Goal: Information Seeking & Learning: Find specific fact

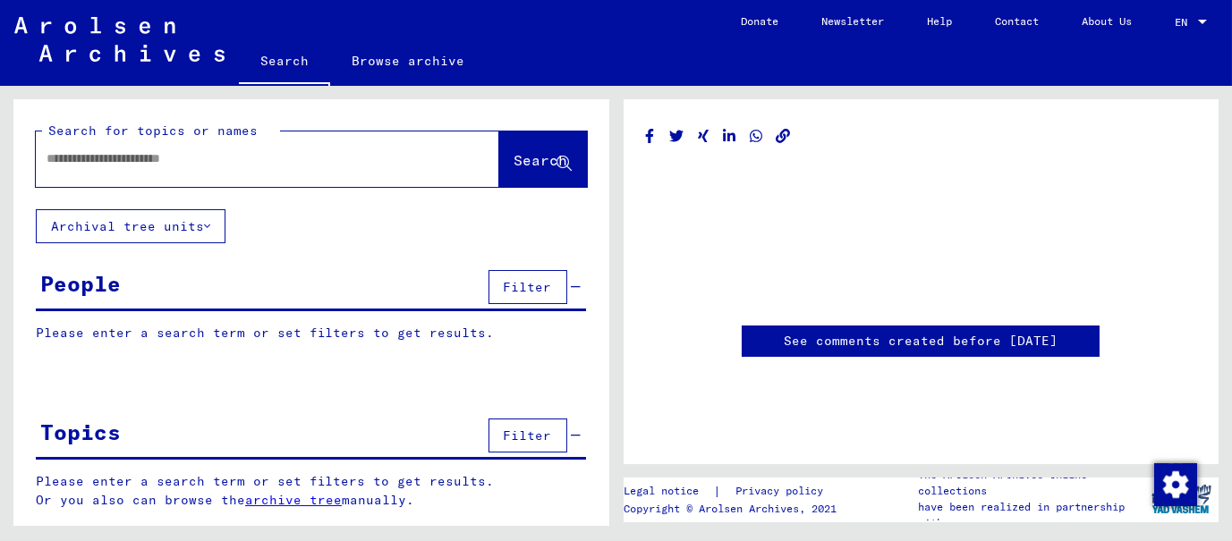
type input "********"
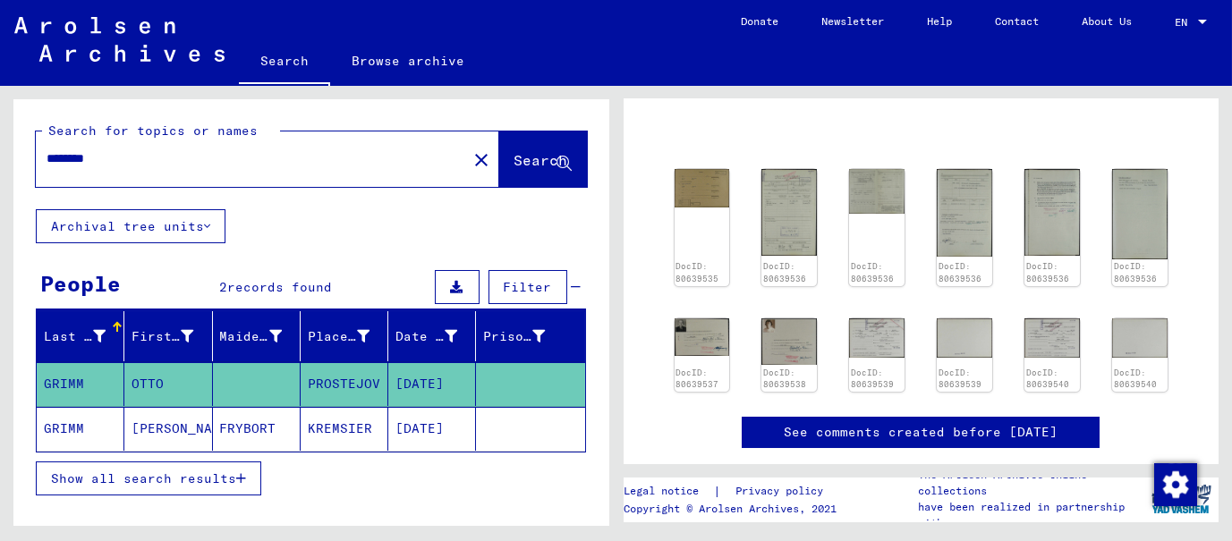
scroll to position [47, 0]
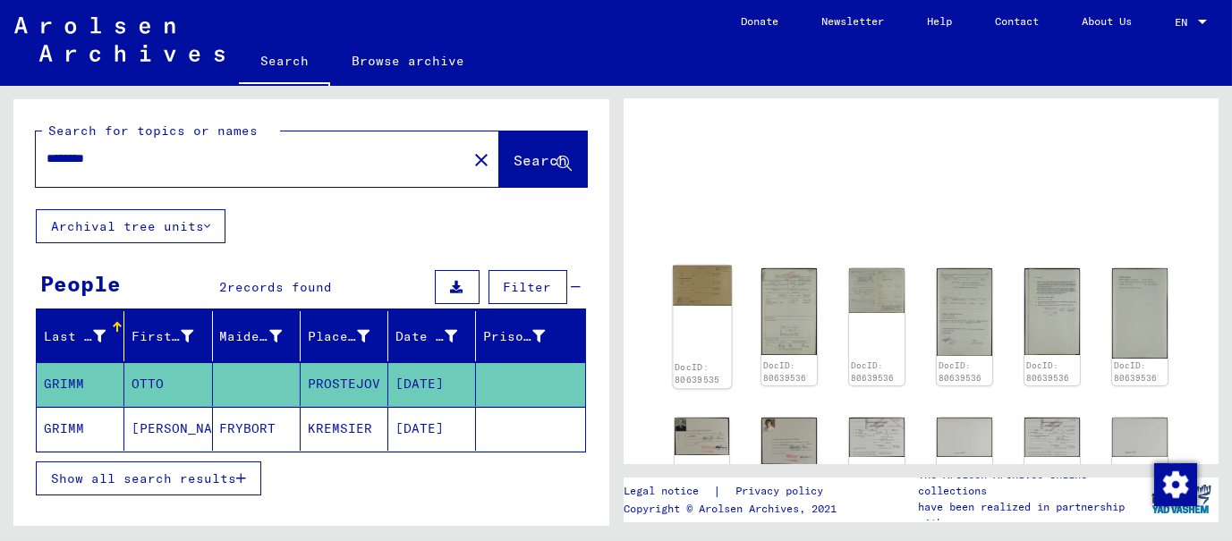
click at [700, 297] on img at bounding box center [702, 286] width 58 height 40
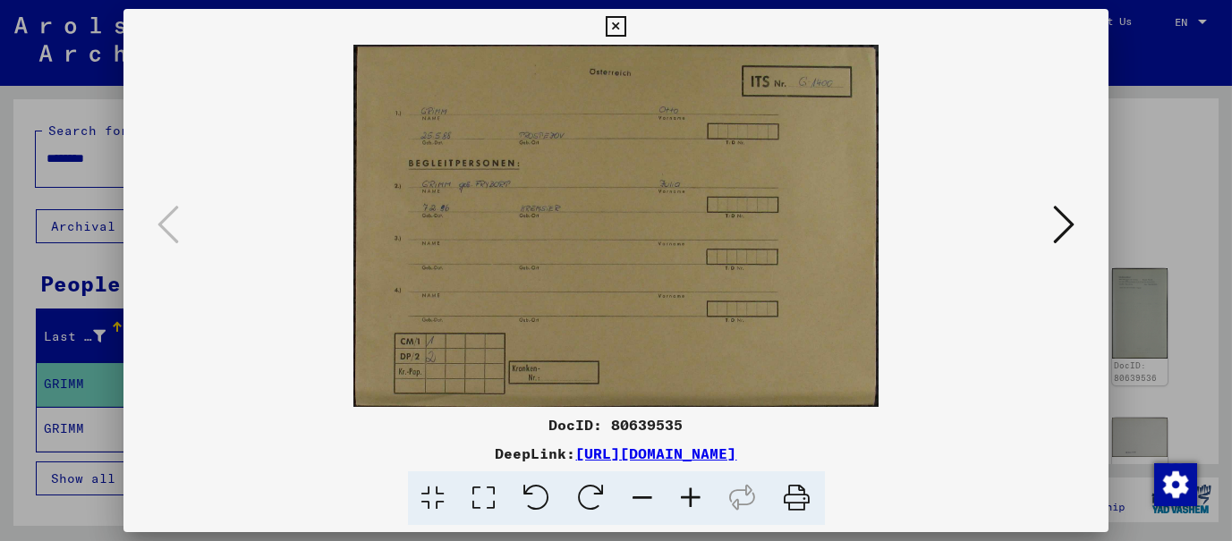
click at [687, 494] on icon at bounding box center [691, 498] width 48 height 55
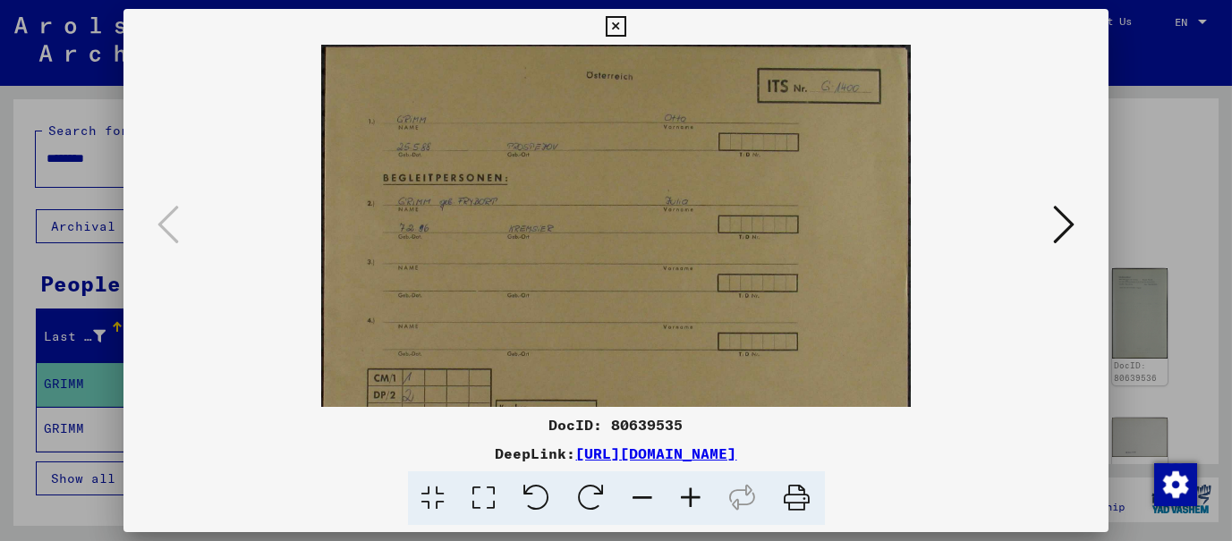
click at [687, 494] on icon at bounding box center [691, 498] width 48 height 55
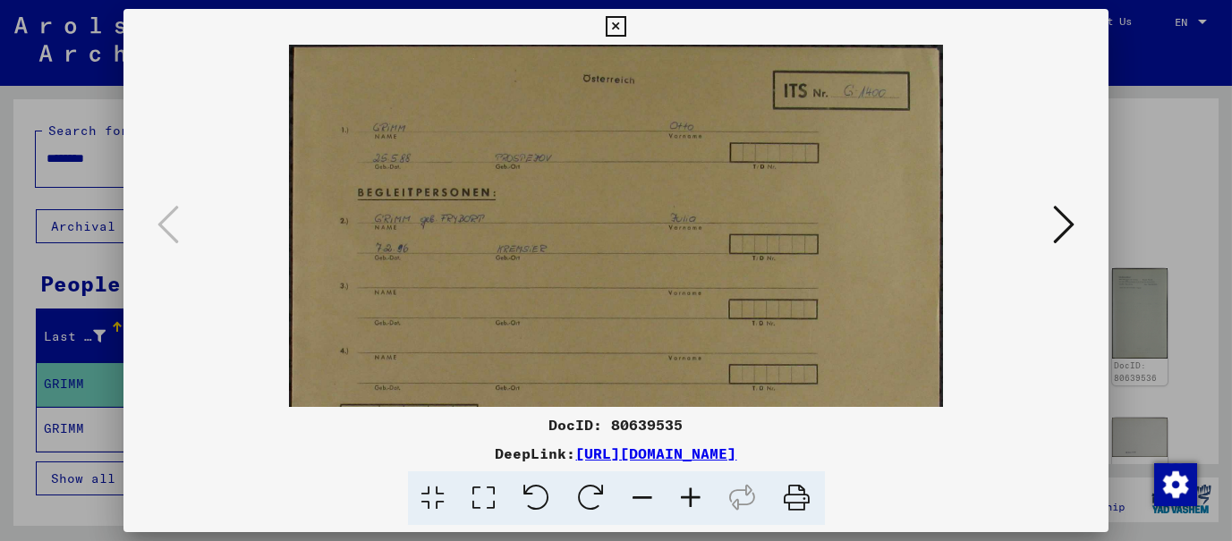
click at [687, 494] on icon at bounding box center [691, 498] width 48 height 55
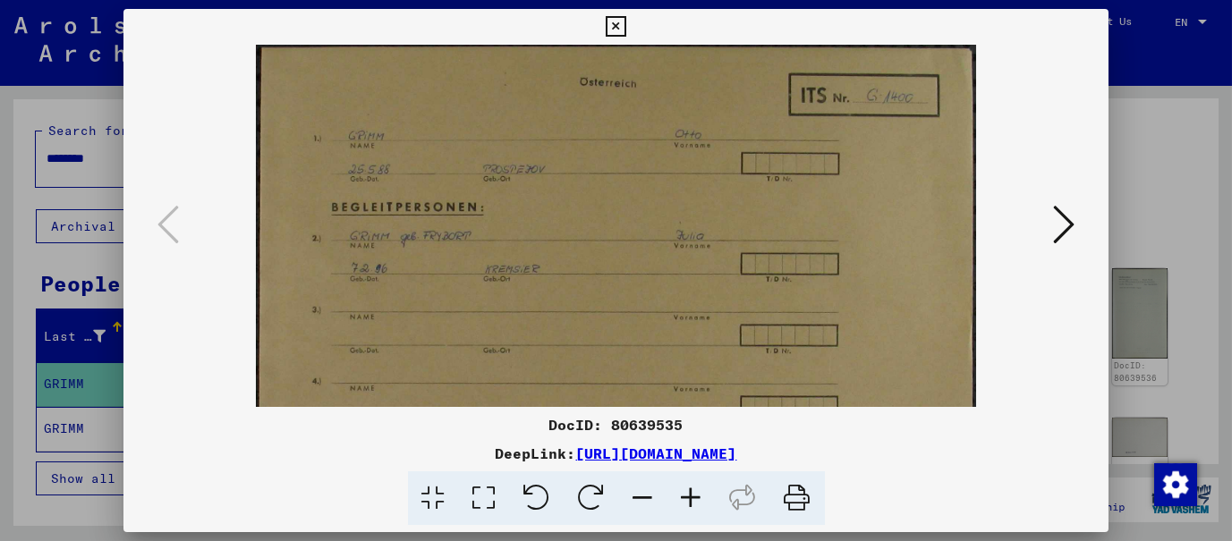
click at [687, 494] on icon at bounding box center [691, 498] width 48 height 55
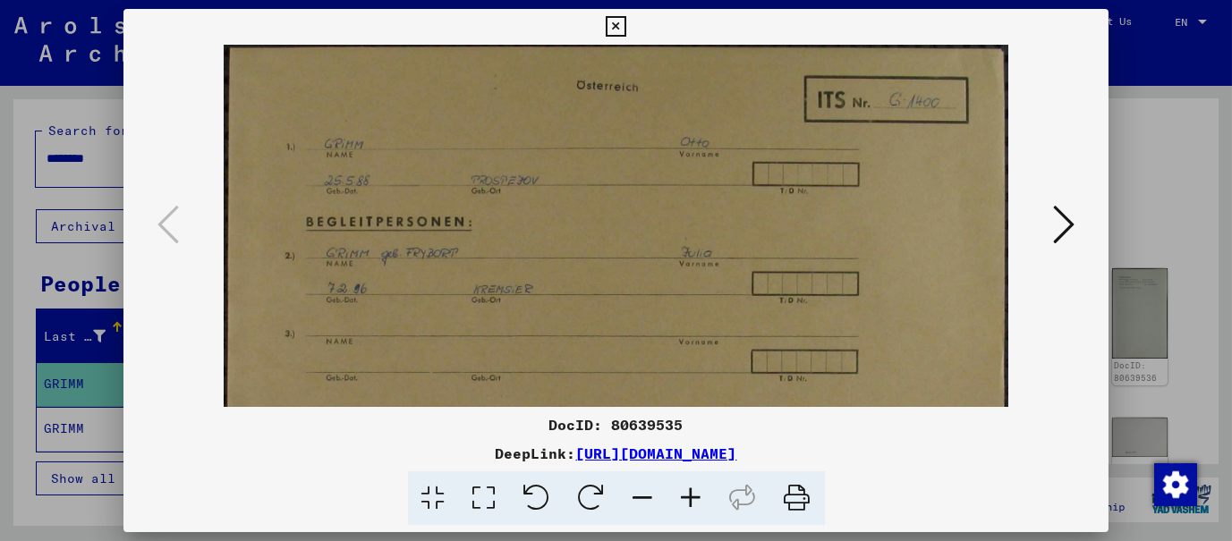
click at [687, 494] on icon at bounding box center [691, 498] width 48 height 55
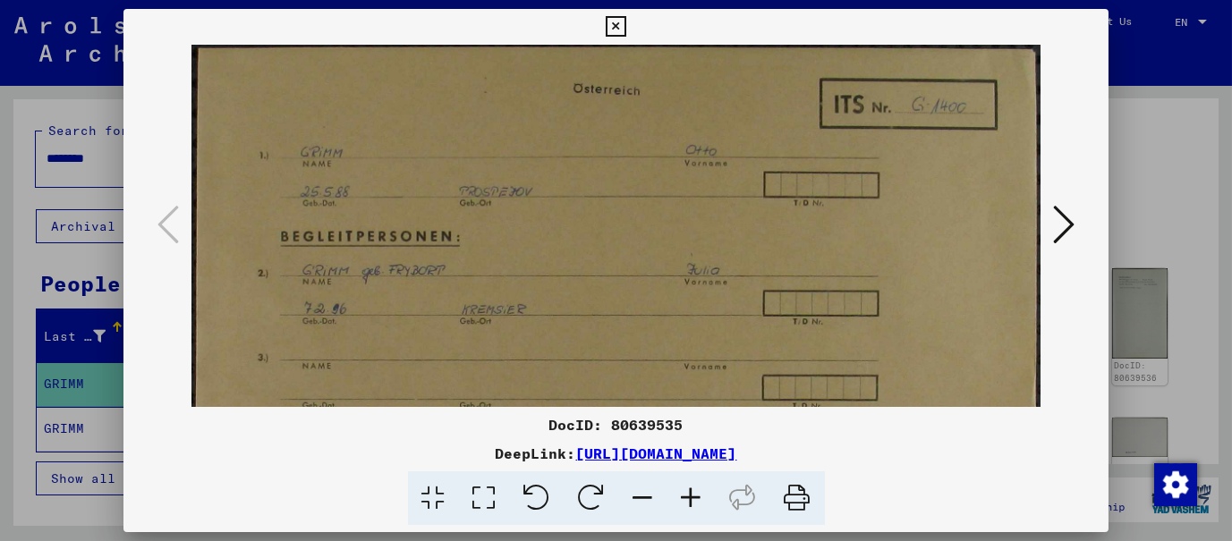
click at [687, 494] on icon at bounding box center [691, 498] width 48 height 55
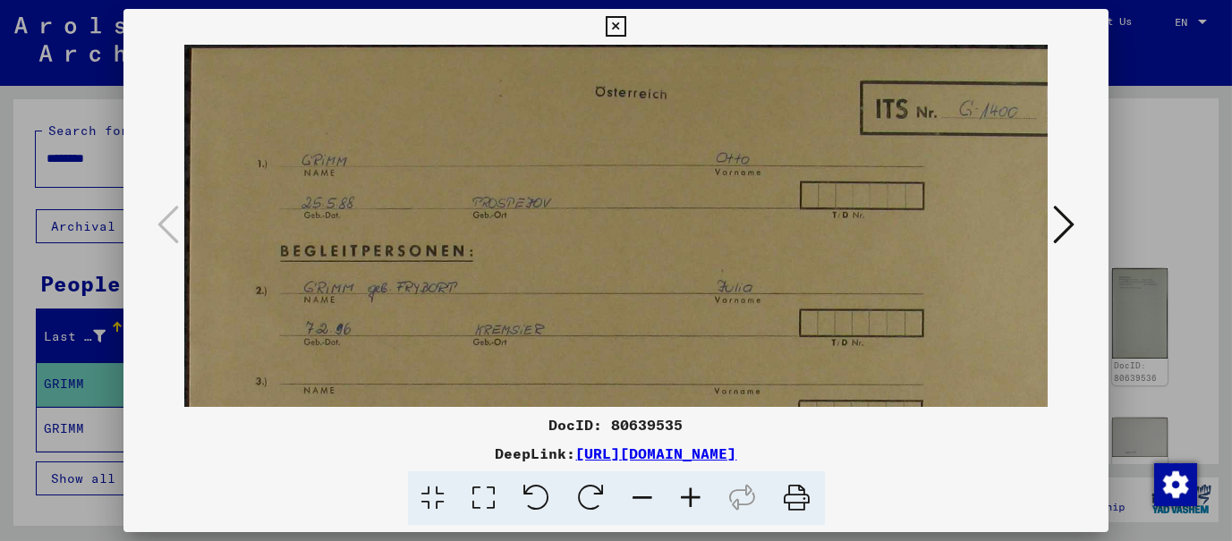
click at [687, 494] on icon at bounding box center [691, 498] width 48 height 55
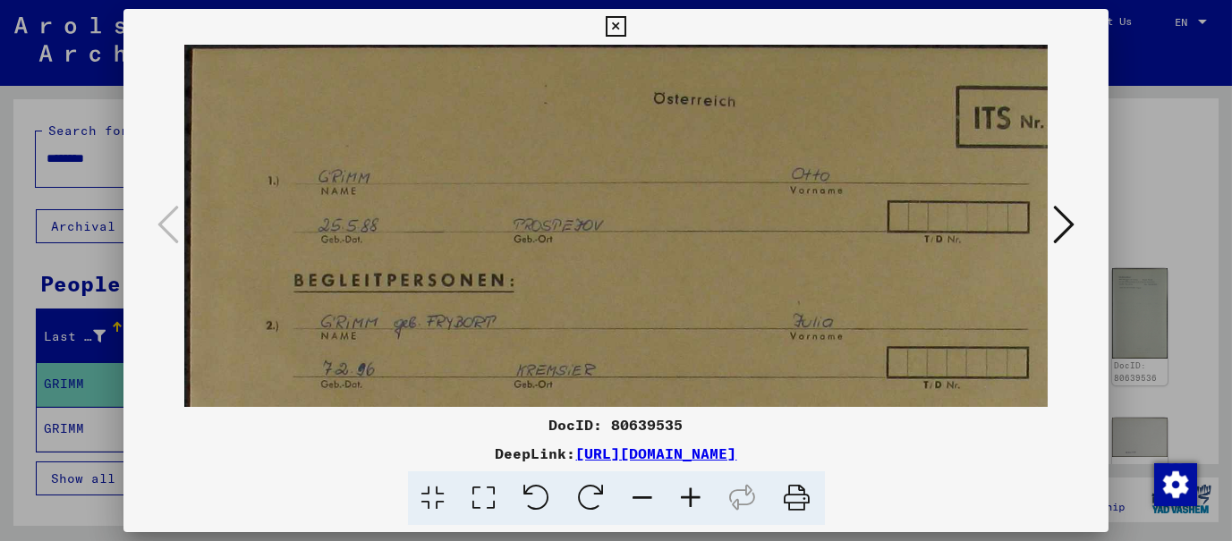
click at [687, 494] on icon at bounding box center [691, 498] width 48 height 55
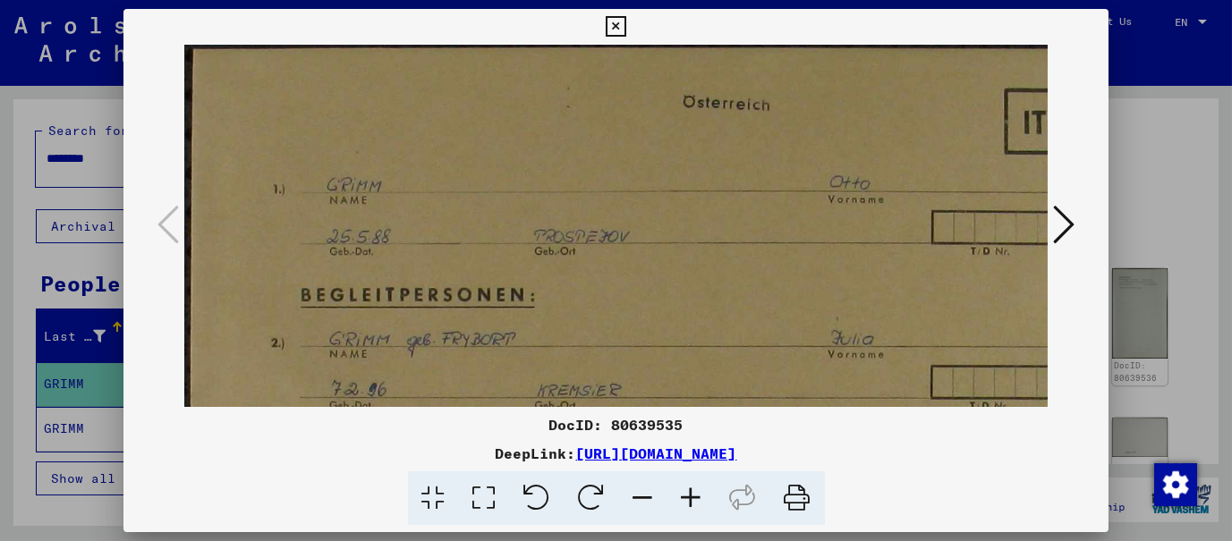
click at [687, 494] on icon at bounding box center [691, 498] width 48 height 55
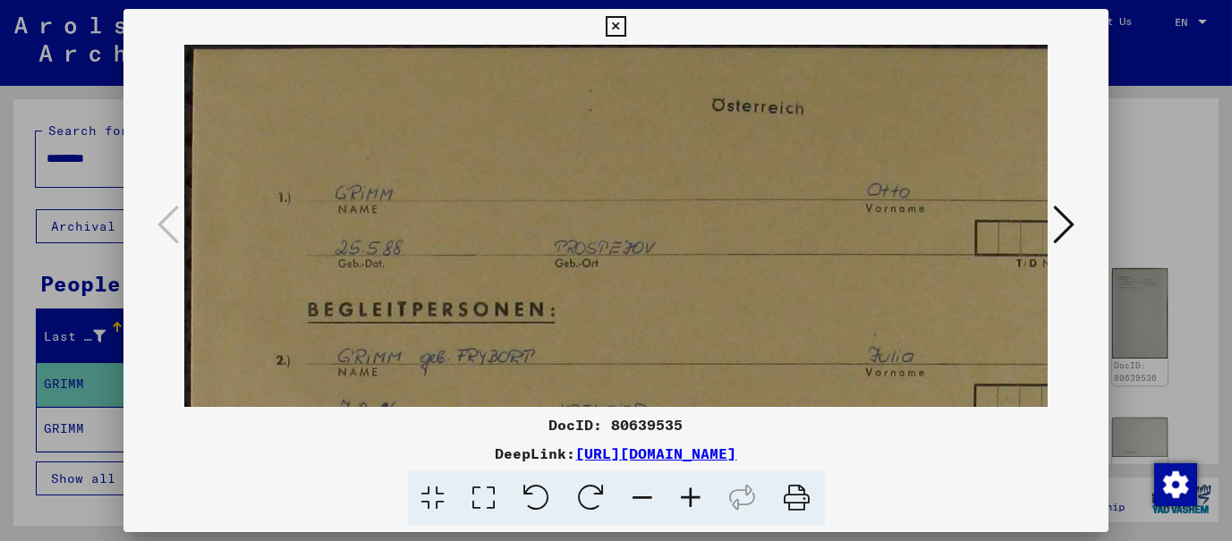
click at [687, 494] on icon at bounding box center [691, 498] width 48 height 55
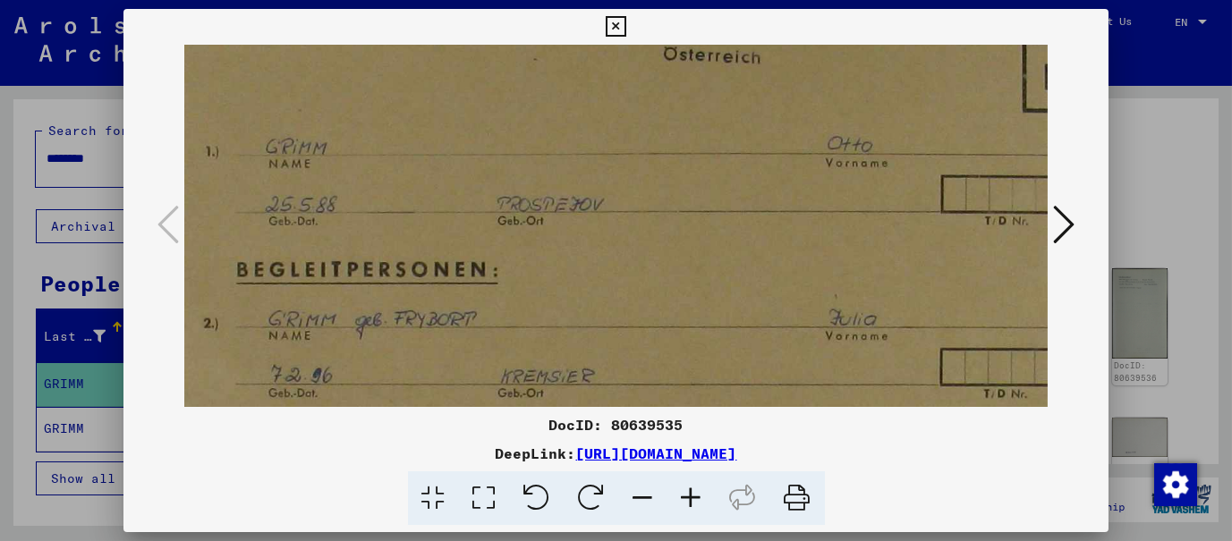
drag, startPoint x: 649, startPoint y: 322, endPoint x: 568, endPoint y: 259, distance: 103.2
click at [569, 260] on img at bounding box center [725, 417] width 1238 height 854
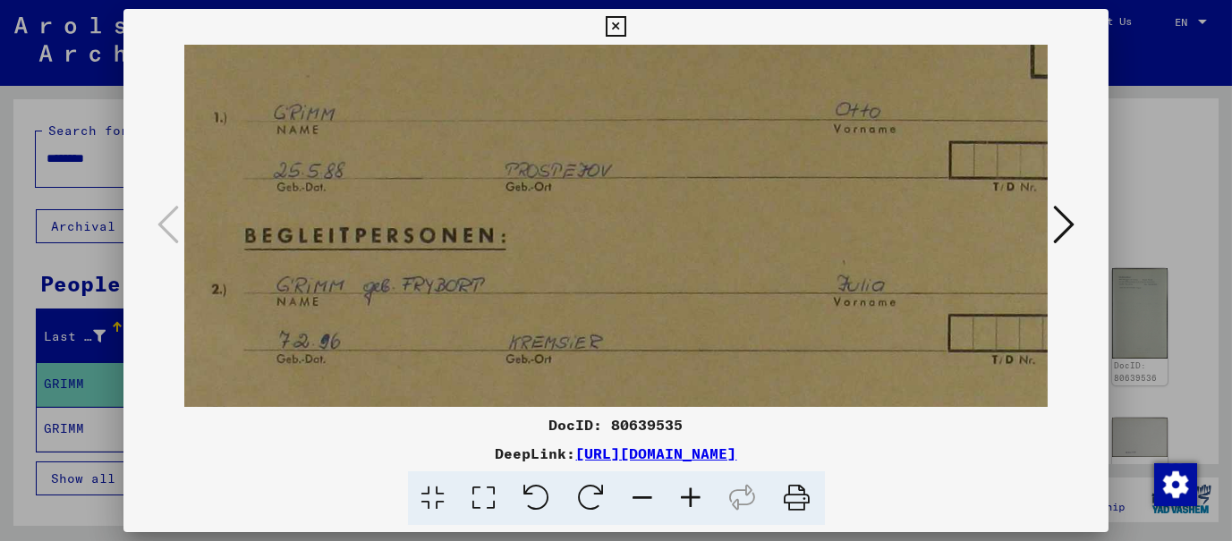
drag, startPoint x: 541, startPoint y: 315, endPoint x: 555, endPoint y: 275, distance: 41.6
click at [555, 276] on img at bounding box center [733, 383] width 1238 height 854
drag, startPoint x: 459, startPoint y: 28, endPoint x: 556, endPoint y: 28, distance: 97.5
click at [556, 28] on div "DocID: 80639535 DeepLink: [URL][DOMAIN_NAME]" at bounding box center [616, 267] width 986 height 517
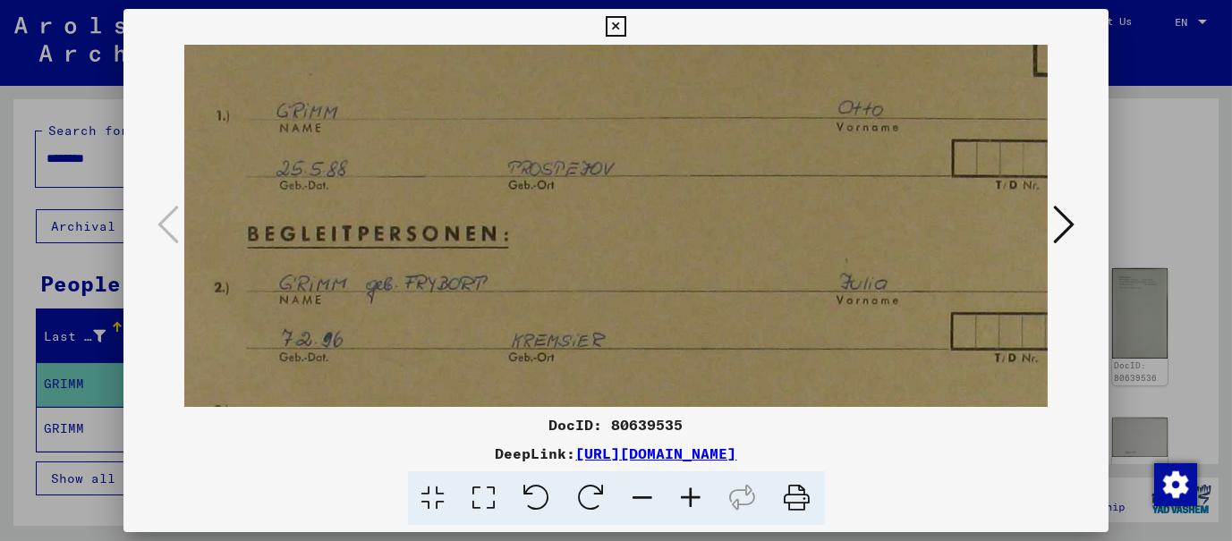
click at [688, 492] on icon at bounding box center [691, 498] width 48 height 55
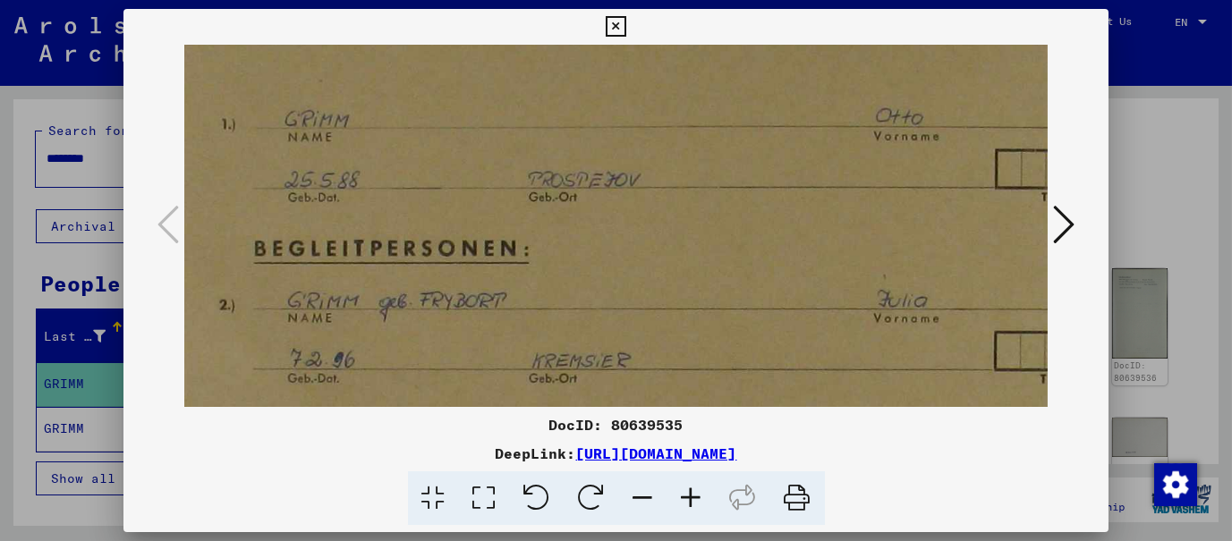
click at [688, 492] on icon at bounding box center [691, 498] width 48 height 55
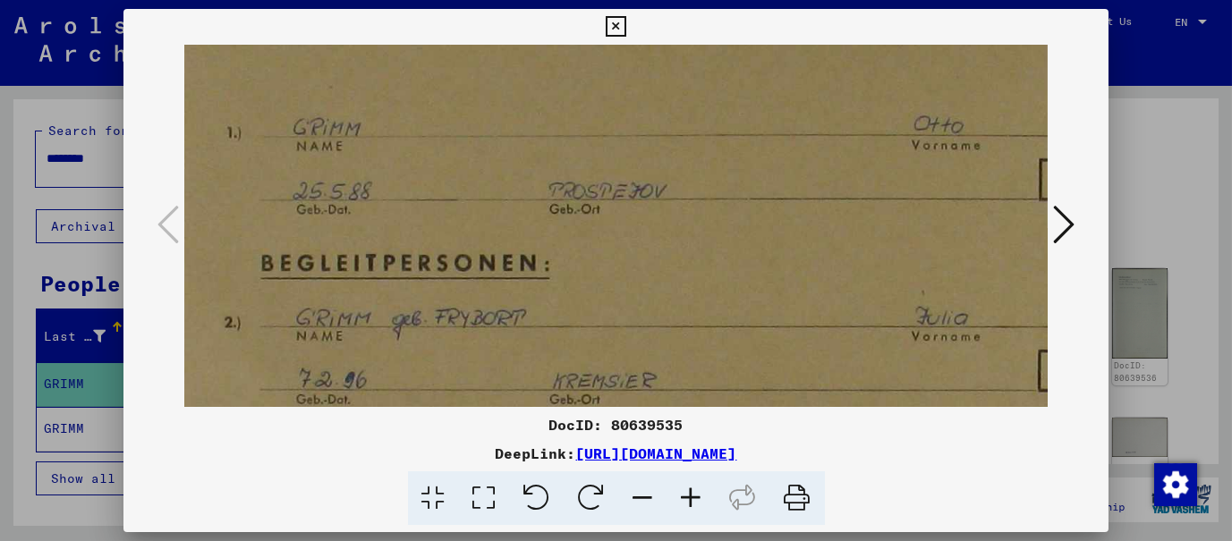
click at [688, 492] on icon at bounding box center [691, 498] width 48 height 55
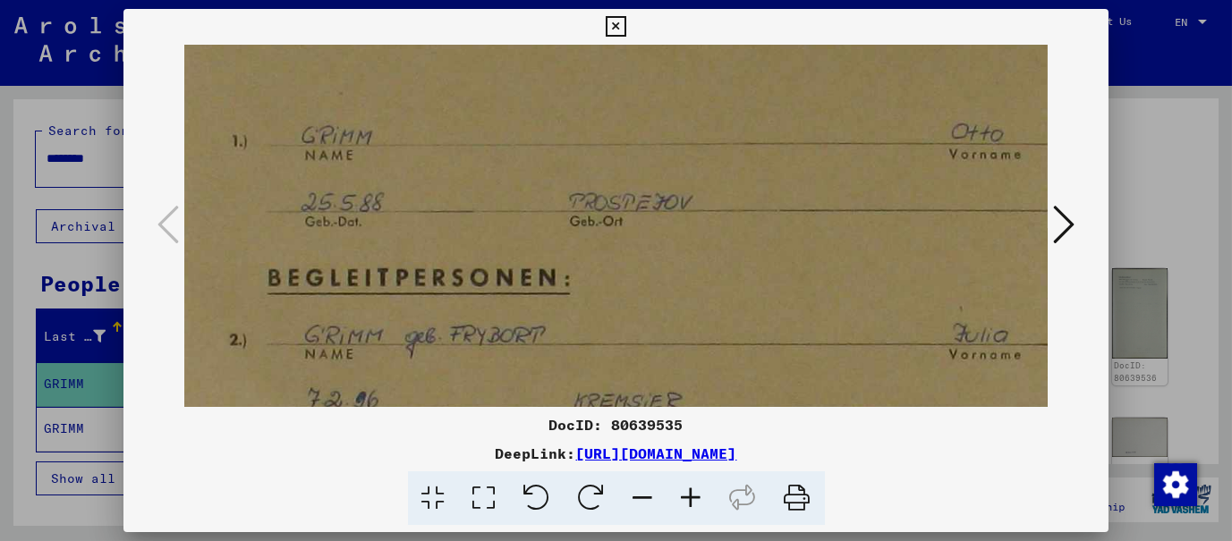
click at [688, 492] on icon at bounding box center [691, 498] width 48 height 55
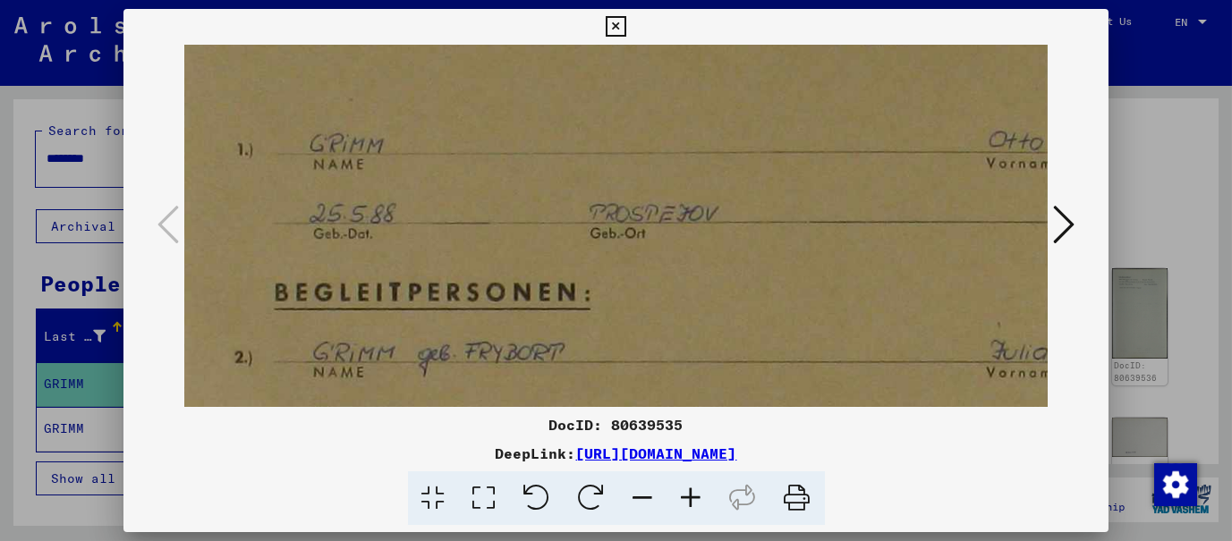
click at [688, 492] on icon at bounding box center [691, 498] width 48 height 55
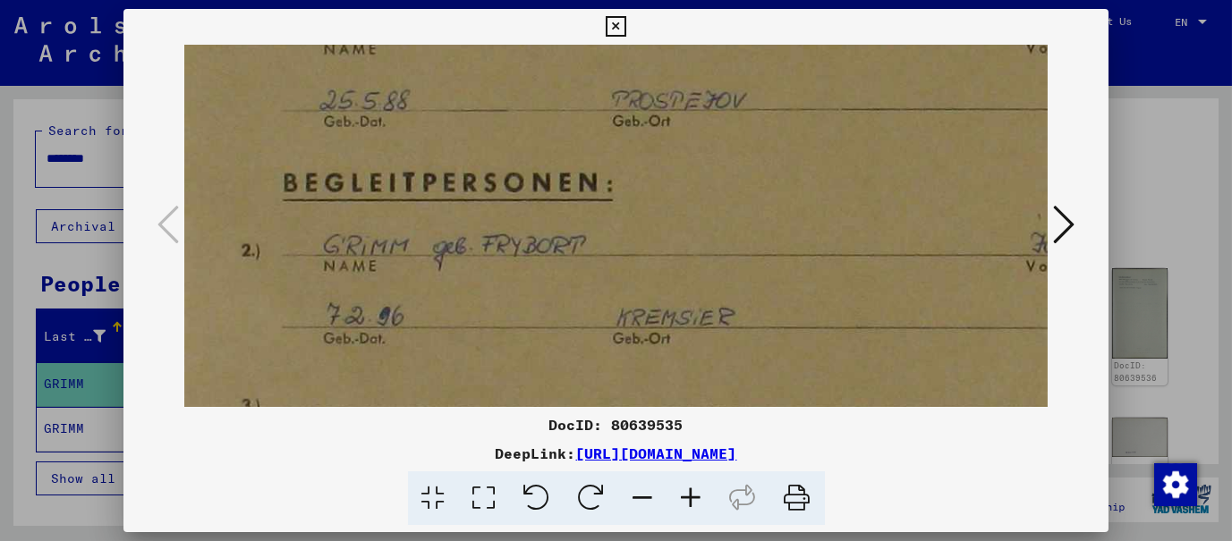
scroll to position [218, 65]
drag, startPoint x: 686, startPoint y: 318, endPoint x: 688, endPoint y: 197, distance: 121.7
click at [688, 197] on img at bounding box center [900, 365] width 1562 height 1078
click at [615, 28] on icon at bounding box center [616, 26] width 21 height 21
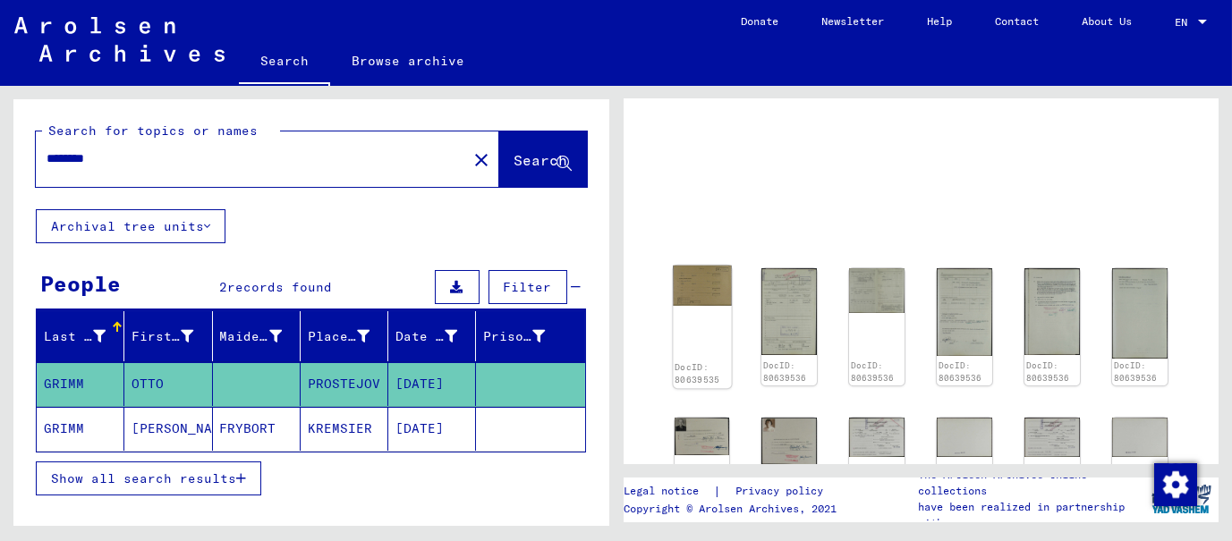
click at [697, 297] on img at bounding box center [702, 286] width 58 height 40
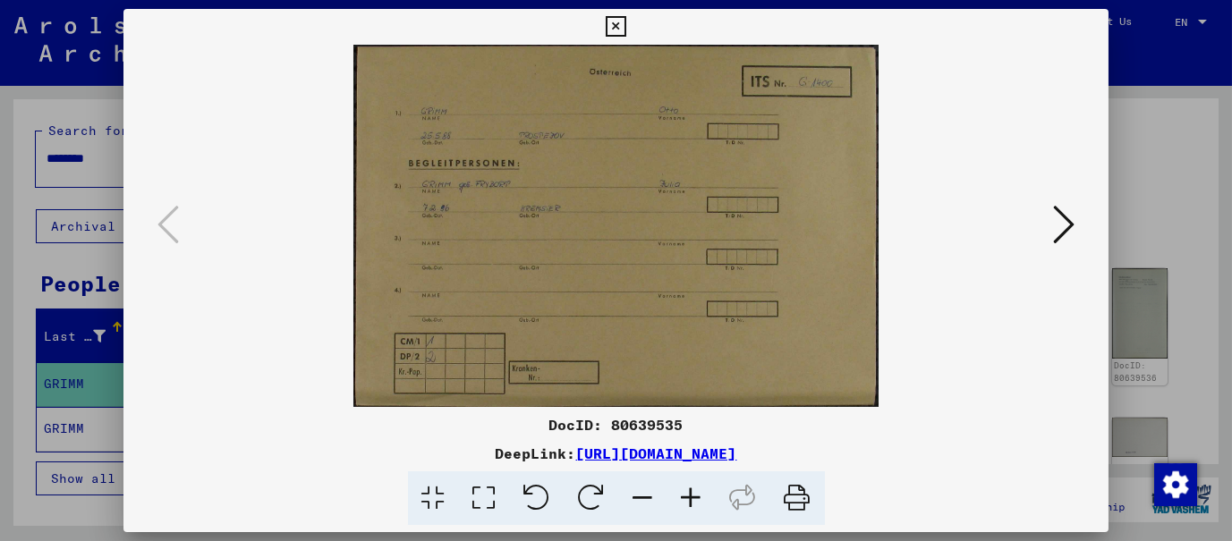
click at [685, 499] on icon at bounding box center [691, 498] width 48 height 55
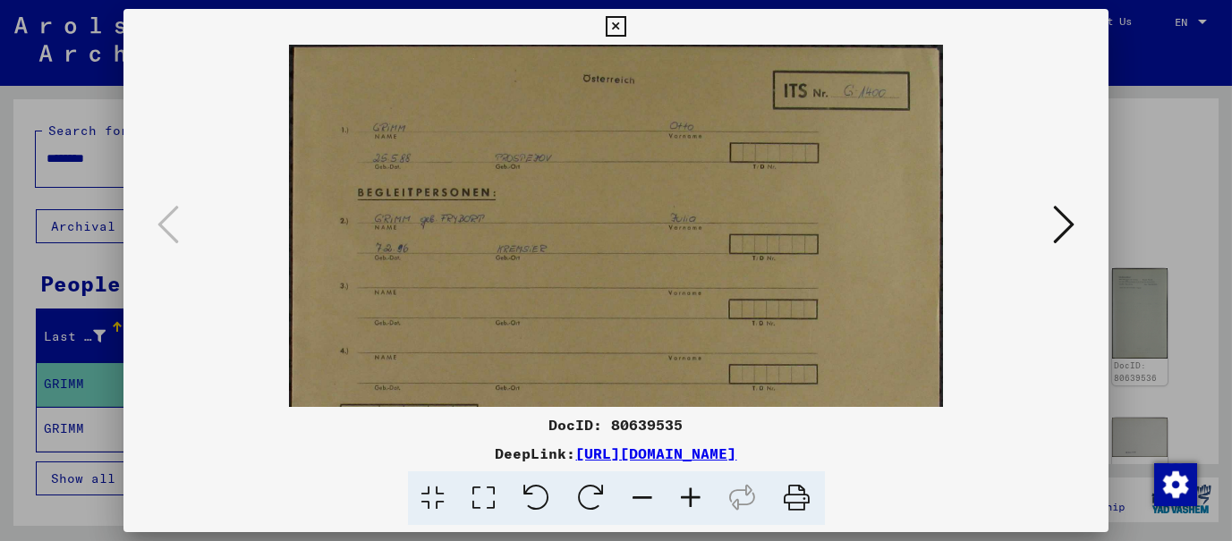
click at [685, 499] on icon at bounding box center [691, 498] width 48 height 55
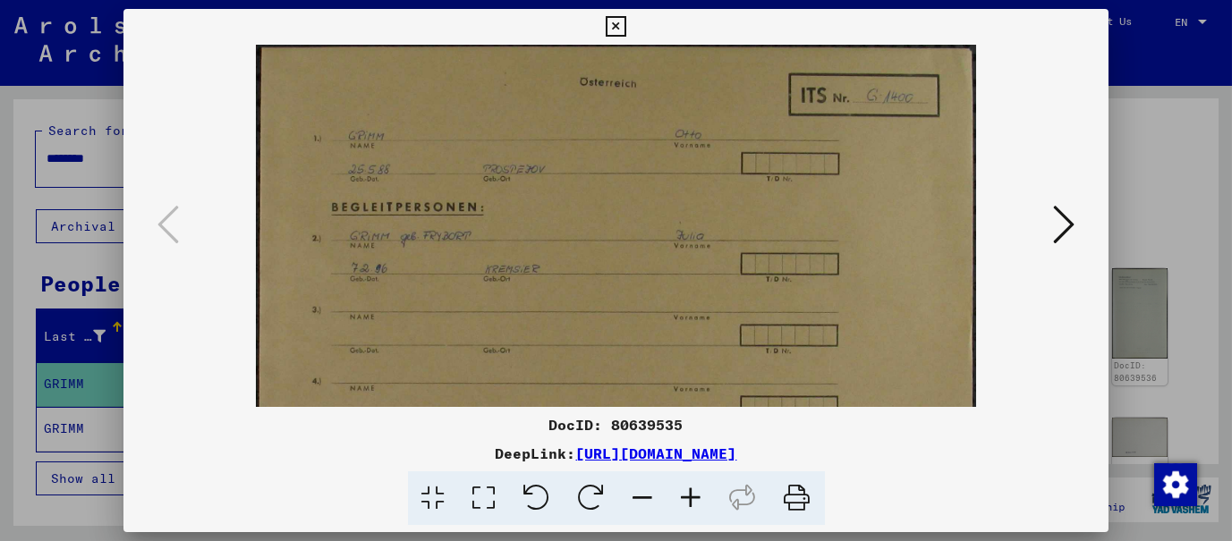
click at [685, 499] on icon at bounding box center [691, 498] width 48 height 55
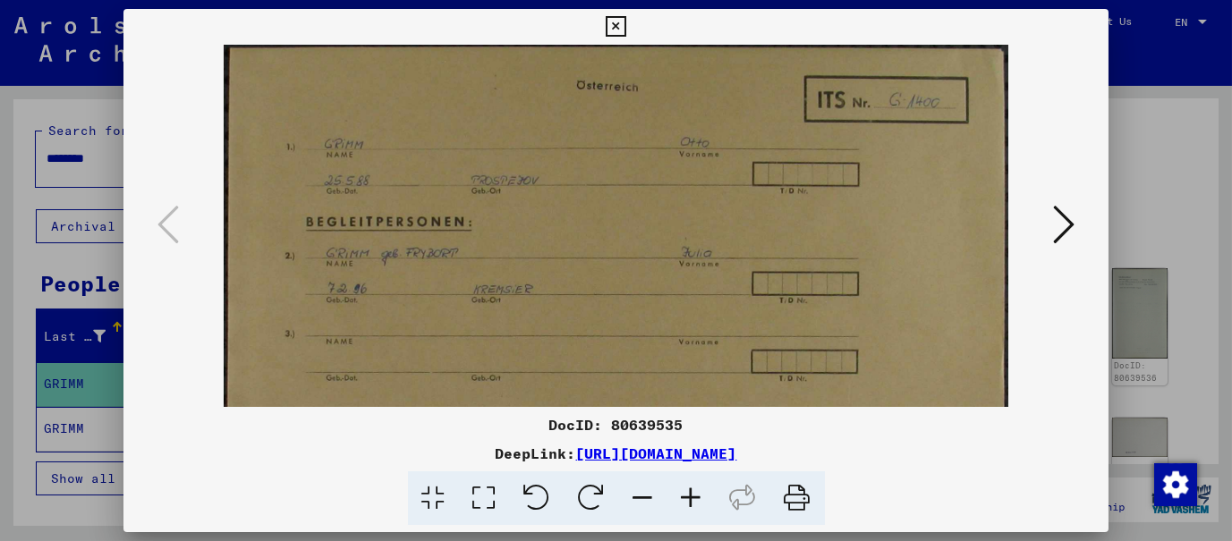
click at [685, 498] on icon at bounding box center [691, 498] width 48 height 55
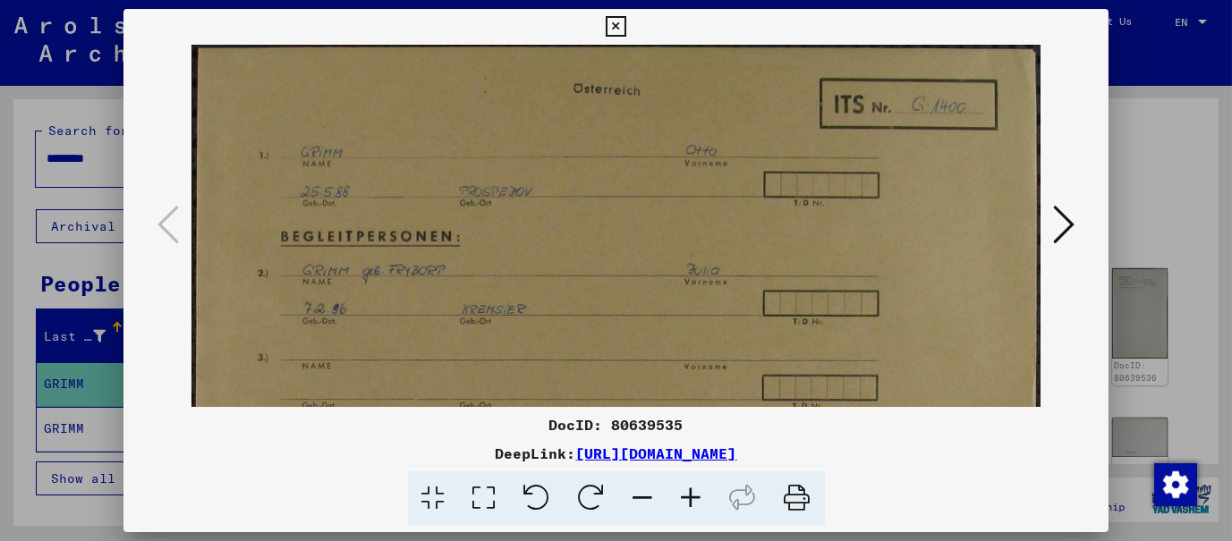
click at [685, 498] on icon at bounding box center [691, 498] width 48 height 55
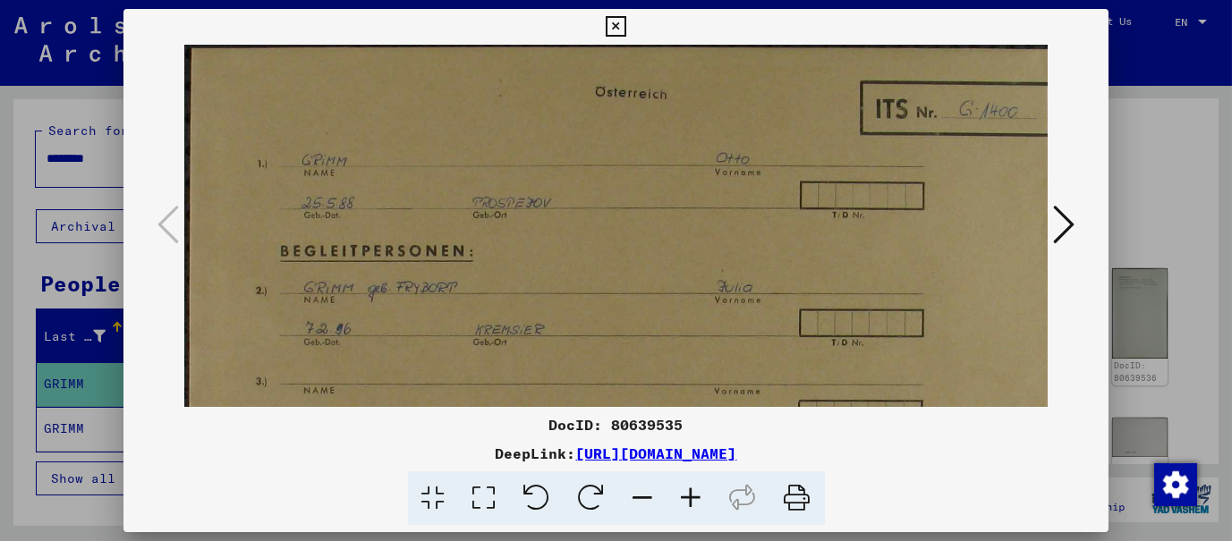
click at [685, 498] on icon at bounding box center [691, 498] width 48 height 55
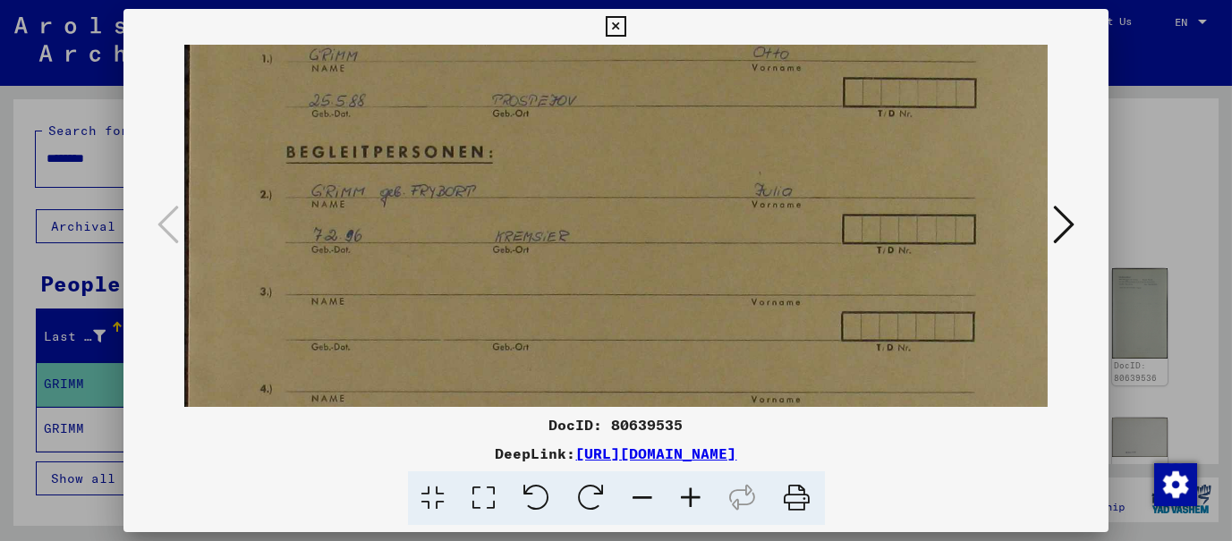
scroll to position [172, 0]
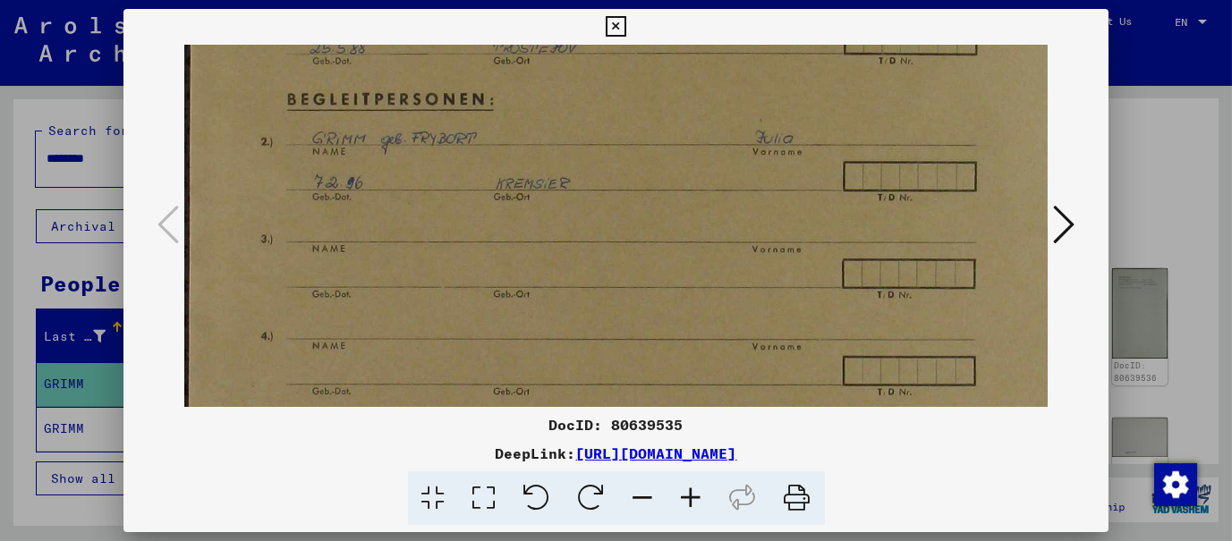
drag, startPoint x: 665, startPoint y: 267, endPoint x: 673, endPoint y: 97, distance: 171.0
click at [673, 97] on img at bounding box center [673, 214] width 979 height 675
click at [1068, 216] on icon at bounding box center [1063, 224] width 21 height 43
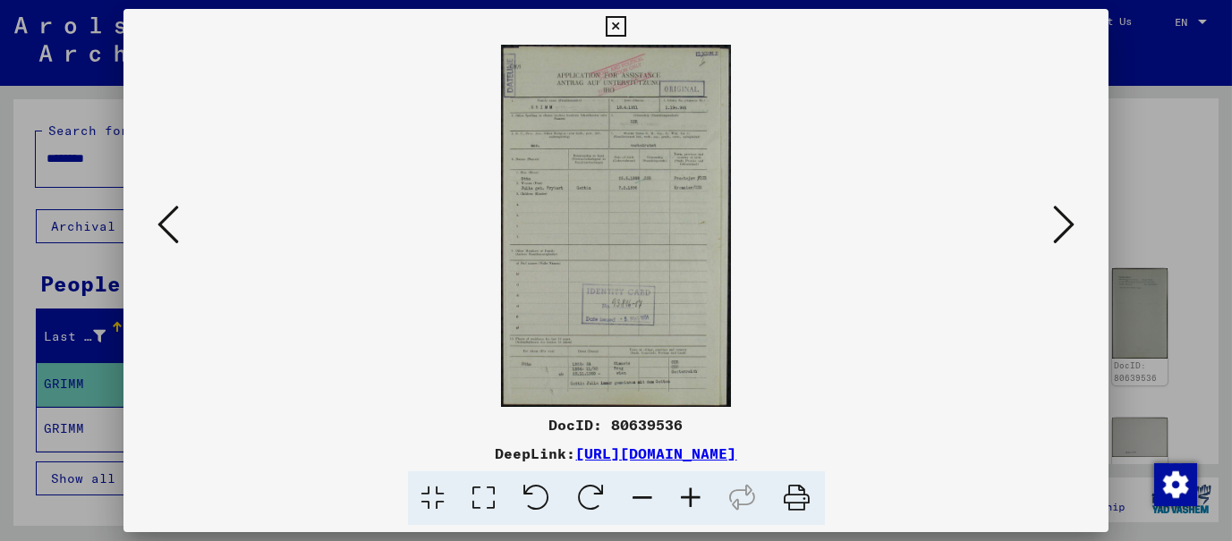
click at [695, 498] on icon at bounding box center [691, 498] width 48 height 55
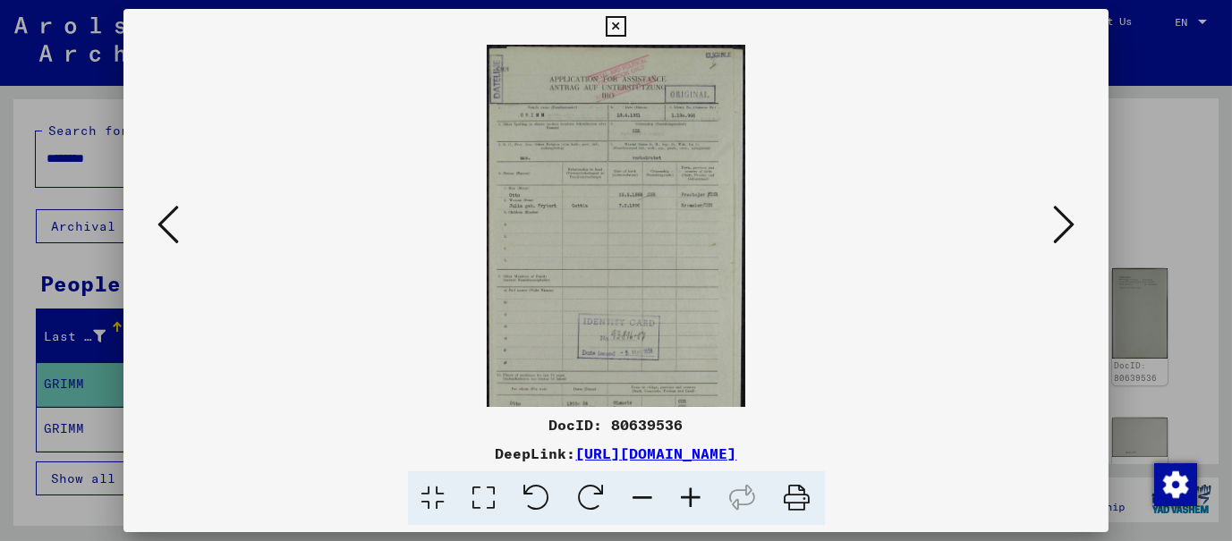
click at [695, 498] on icon at bounding box center [691, 498] width 48 height 55
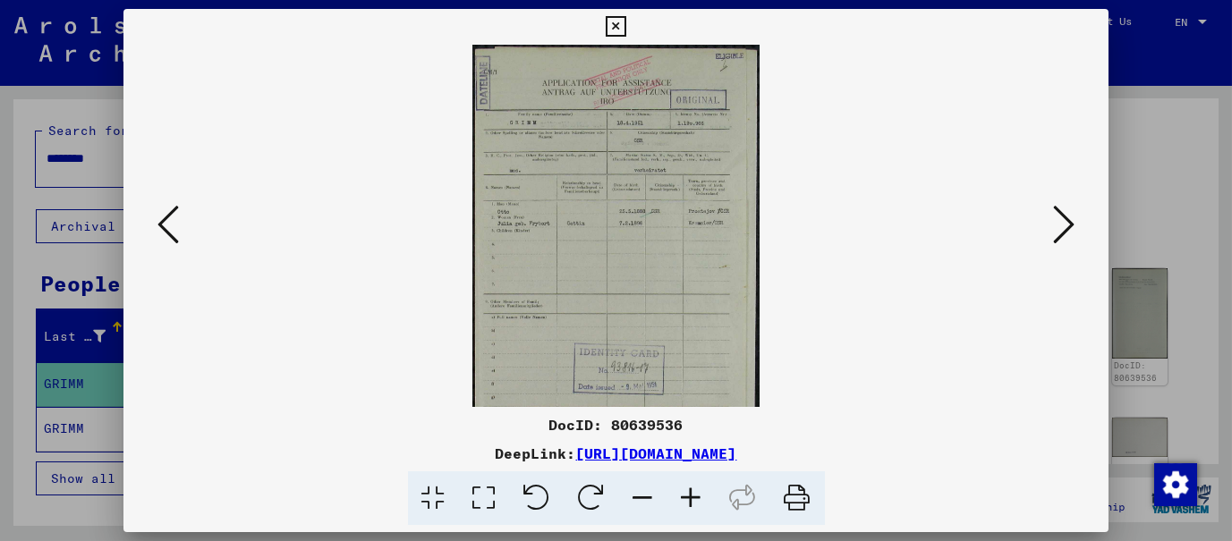
click at [695, 498] on icon at bounding box center [691, 498] width 48 height 55
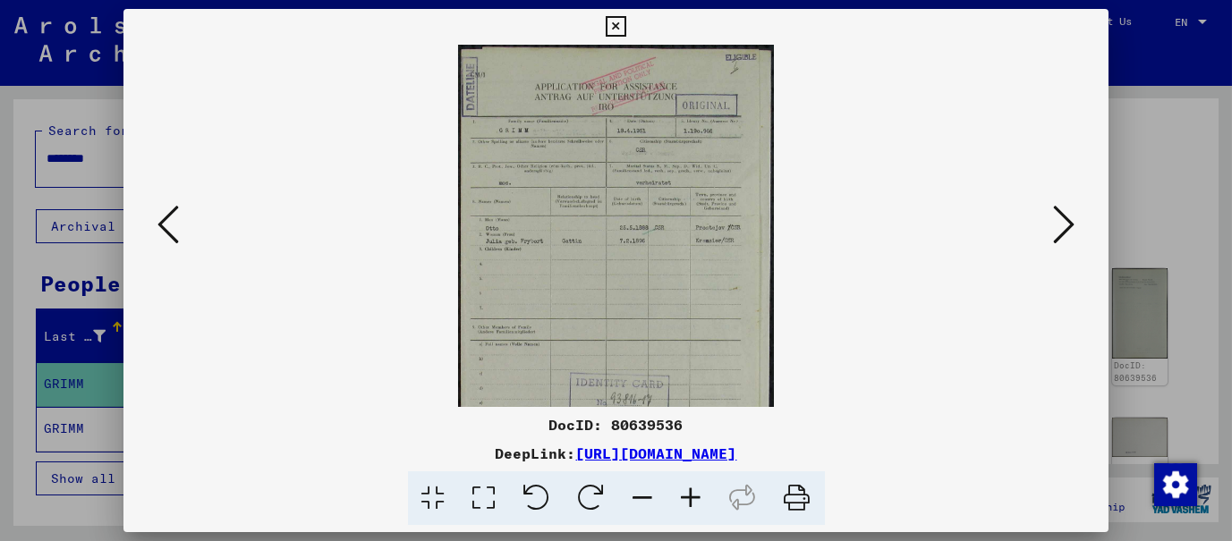
click at [695, 496] on icon at bounding box center [691, 498] width 48 height 55
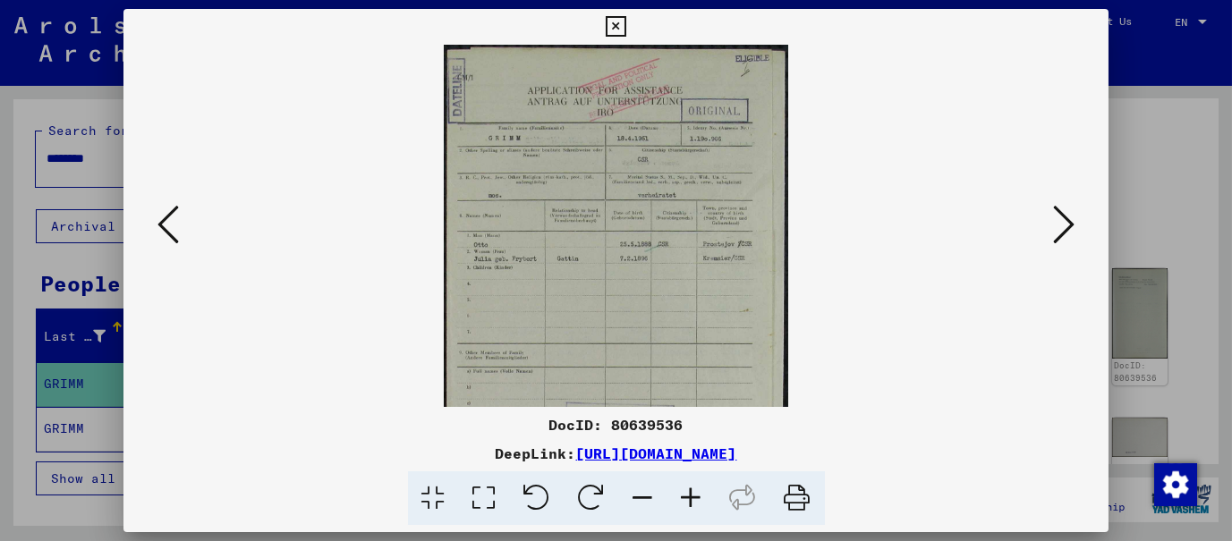
click at [695, 496] on icon at bounding box center [691, 498] width 48 height 55
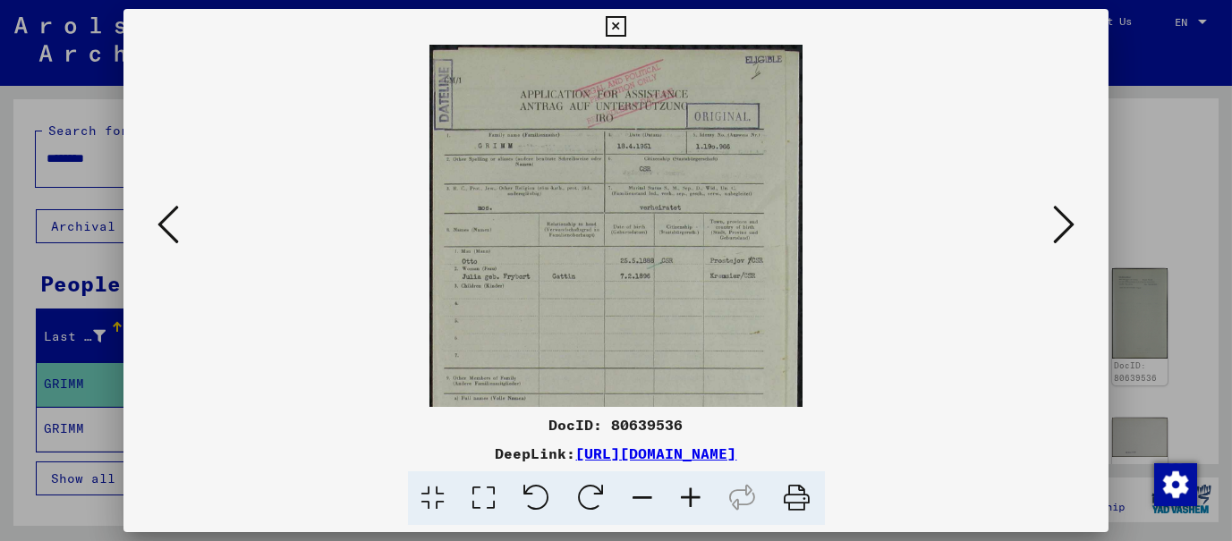
click at [695, 496] on icon at bounding box center [691, 498] width 48 height 55
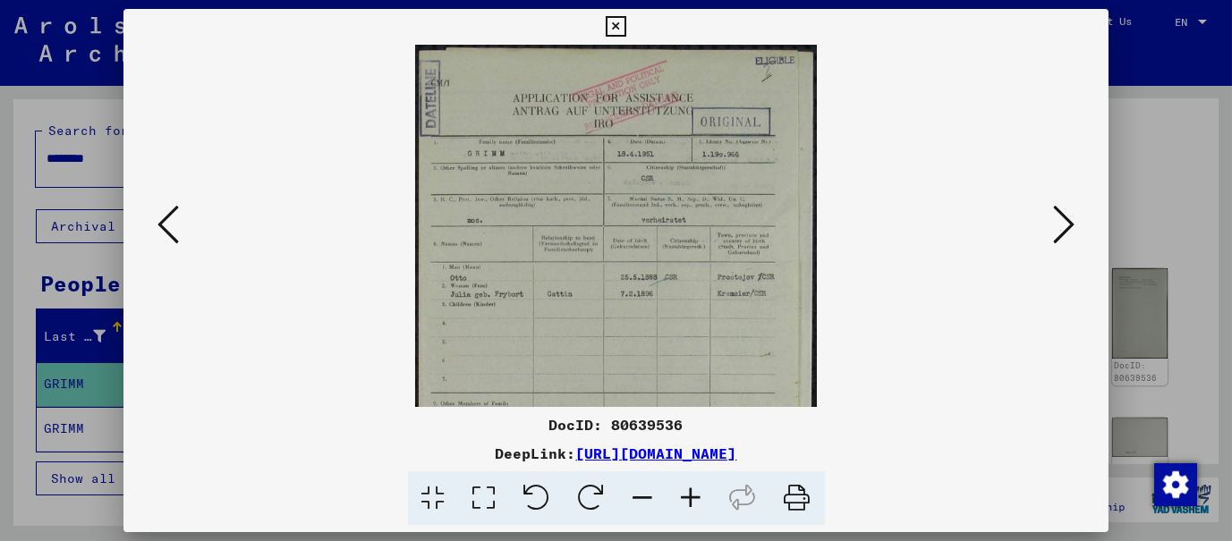
click at [695, 496] on icon at bounding box center [691, 498] width 48 height 55
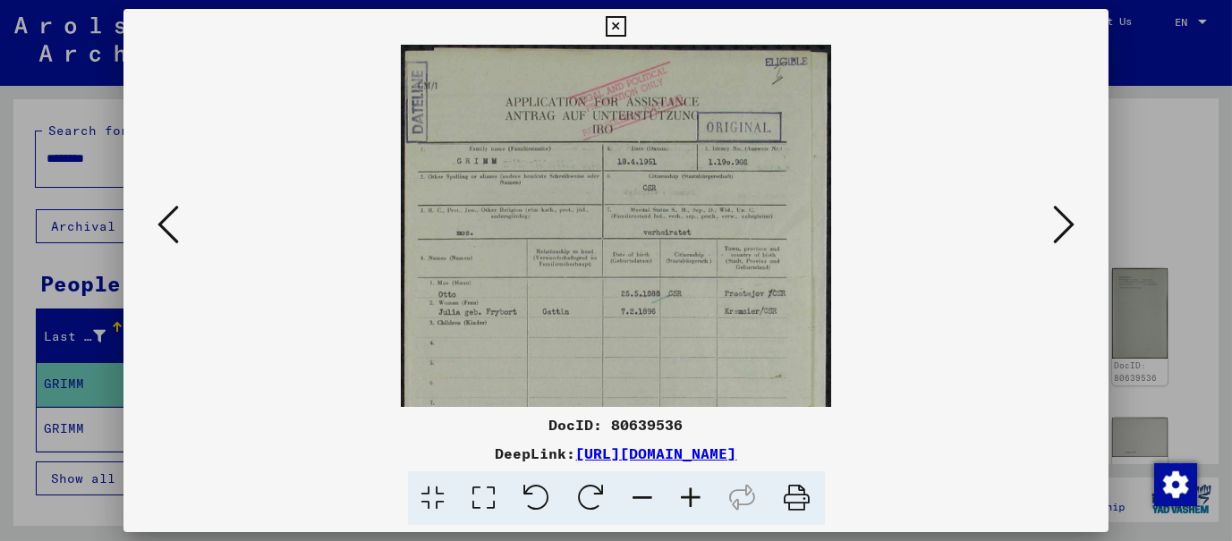
click at [695, 496] on icon at bounding box center [691, 498] width 48 height 55
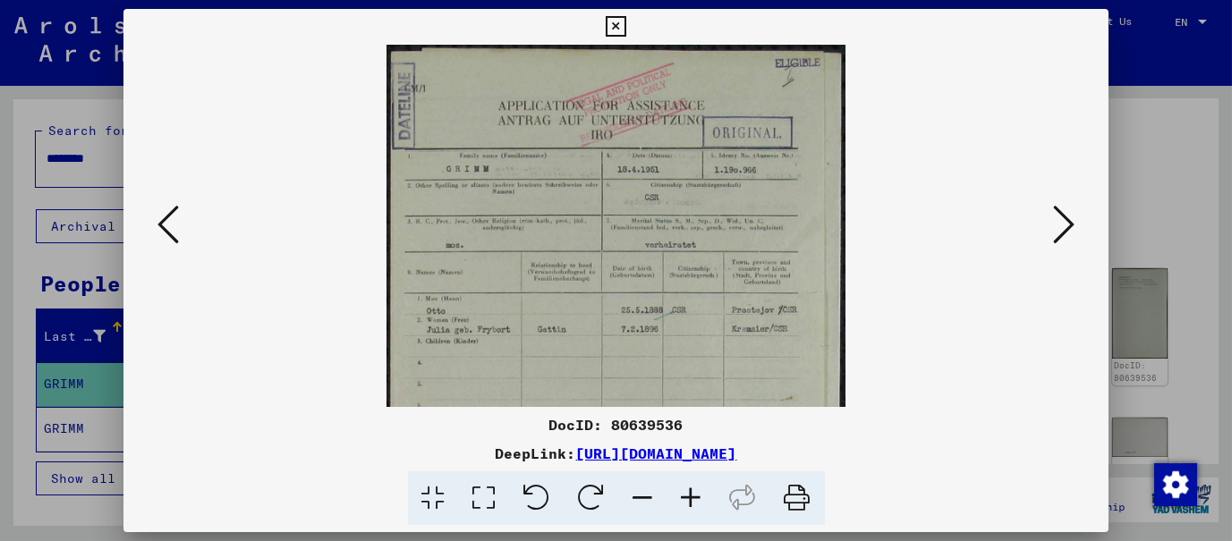
click at [695, 495] on icon at bounding box center [691, 498] width 48 height 55
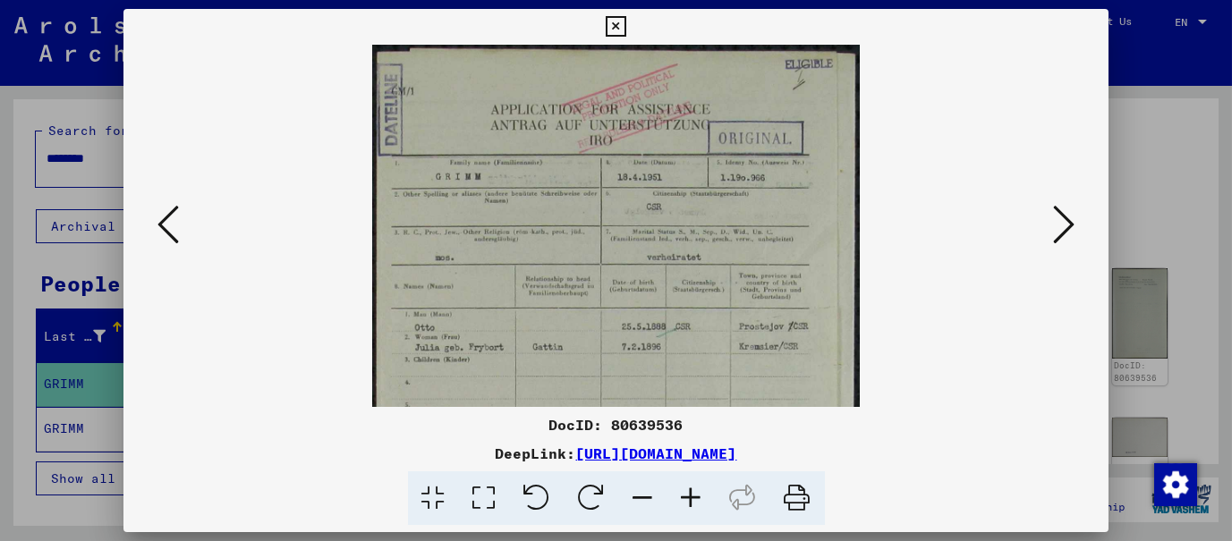
click at [695, 495] on icon at bounding box center [691, 498] width 48 height 55
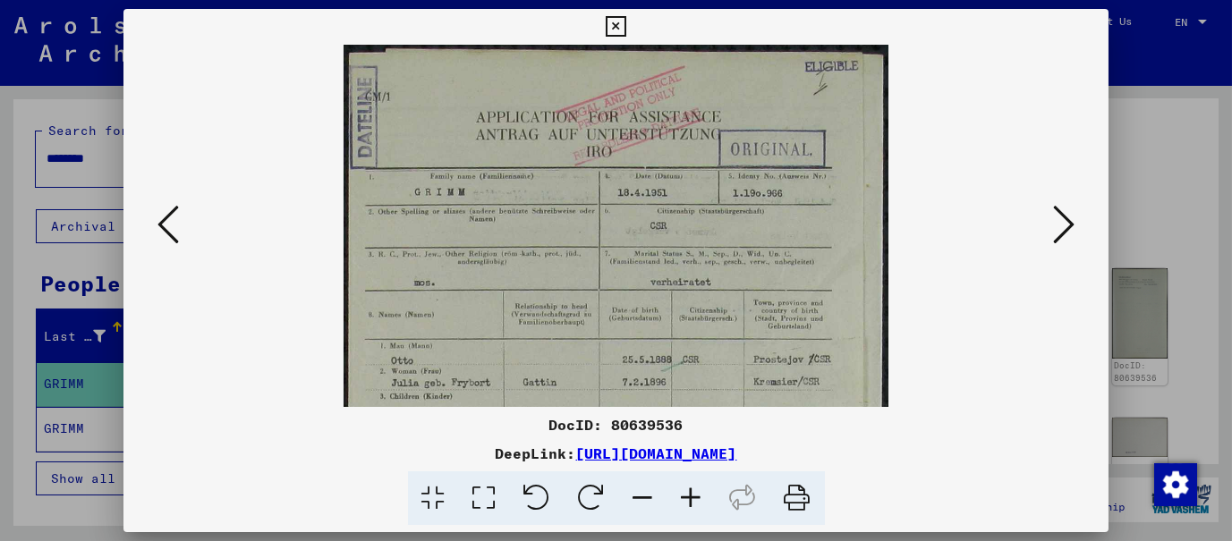
click at [695, 495] on icon at bounding box center [691, 498] width 48 height 55
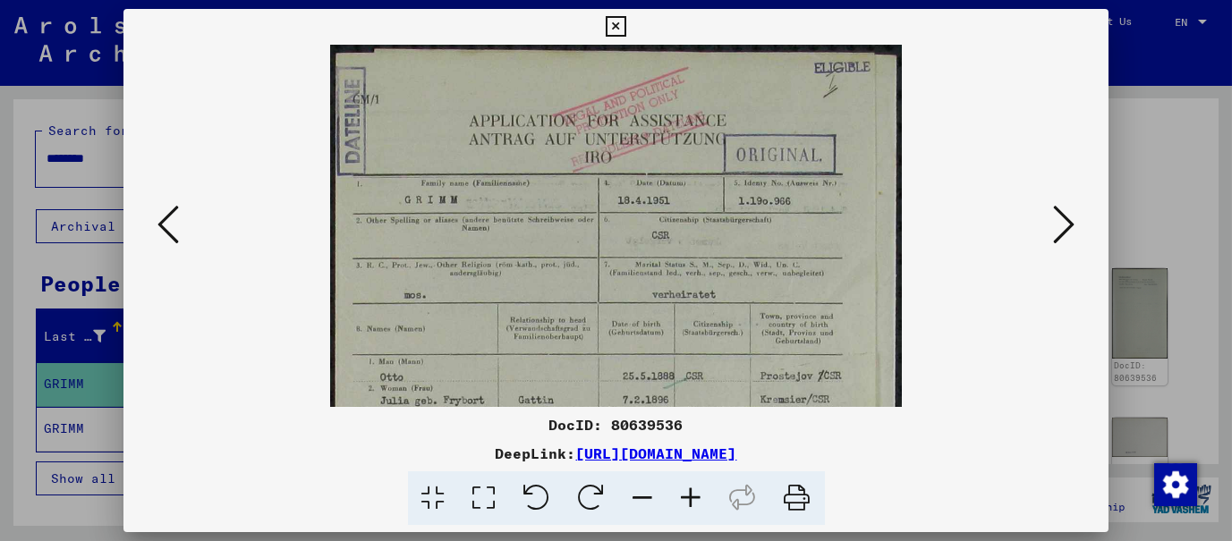
click at [695, 495] on icon at bounding box center [691, 498] width 48 height 55
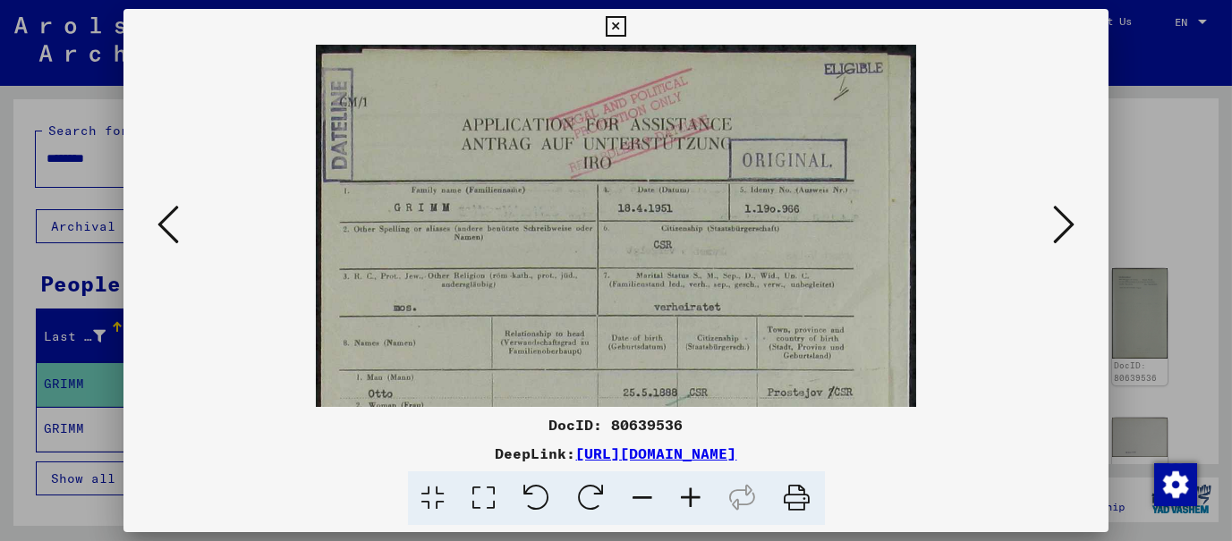
click at [695, 495] on icon at bounding box center [691, 498] width 48 height 55
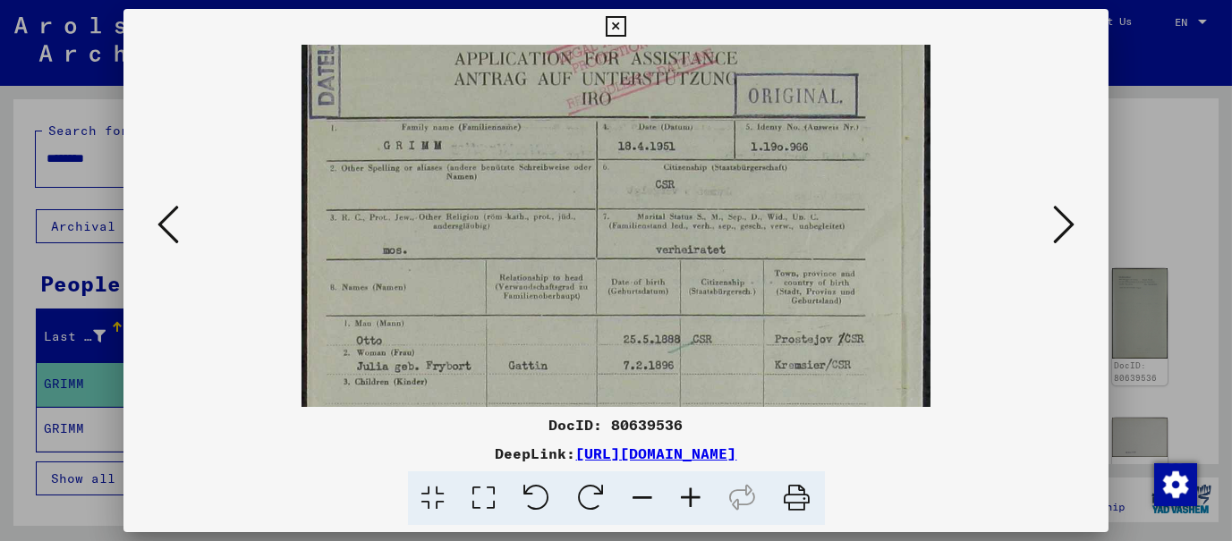
scroll to position [72, 0]
drag, startPoint x: 518, startPoint y: 251, endPoint x: 530, endPoint y: 173, distance: 79.6
click at [530, 173] on img at bounding box center [616, 466] width 630 height 988
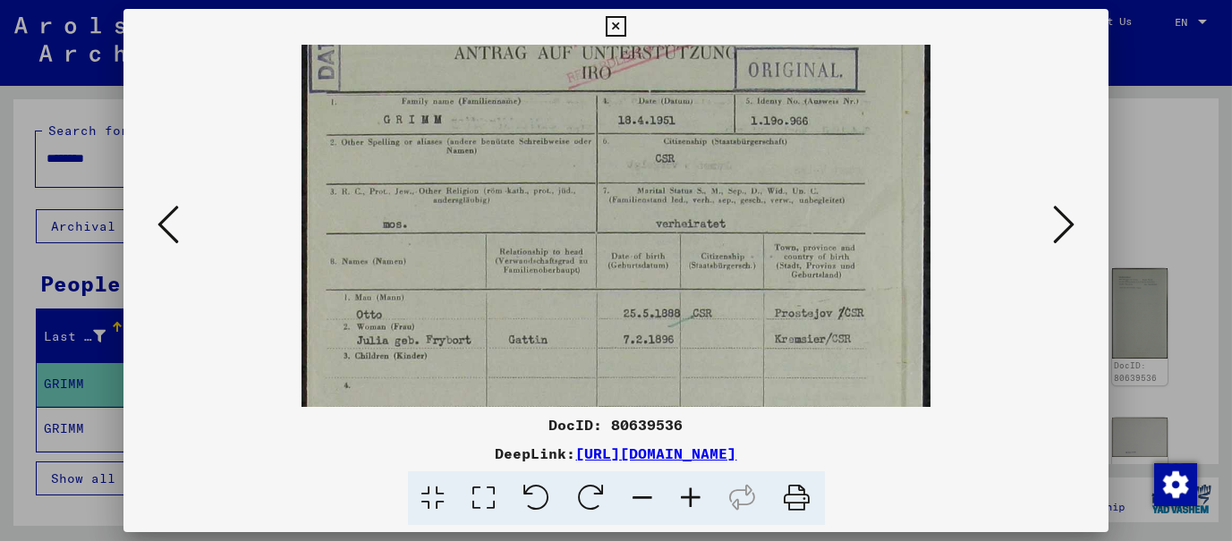
scroll to position [97, 0]
drag, startPoint x: 506, startPoint y: 267, endPoint x: 509, endPoint y: 242, distance: 24.3
click at [509, 242] on img at bounding box center [616, 442] width 630 height 988
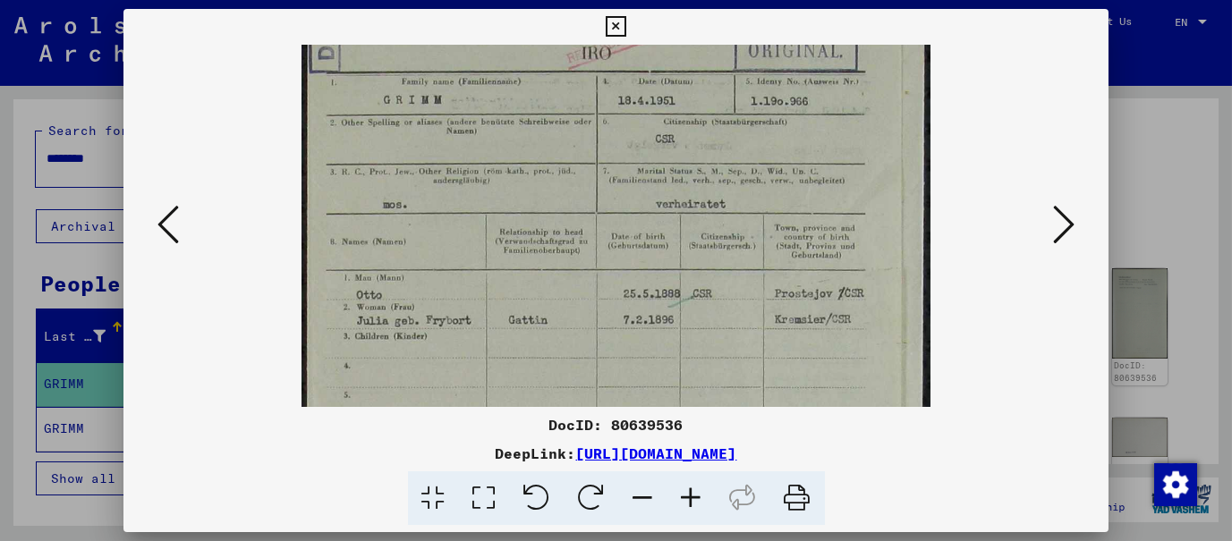
scroll to position [123, 0]
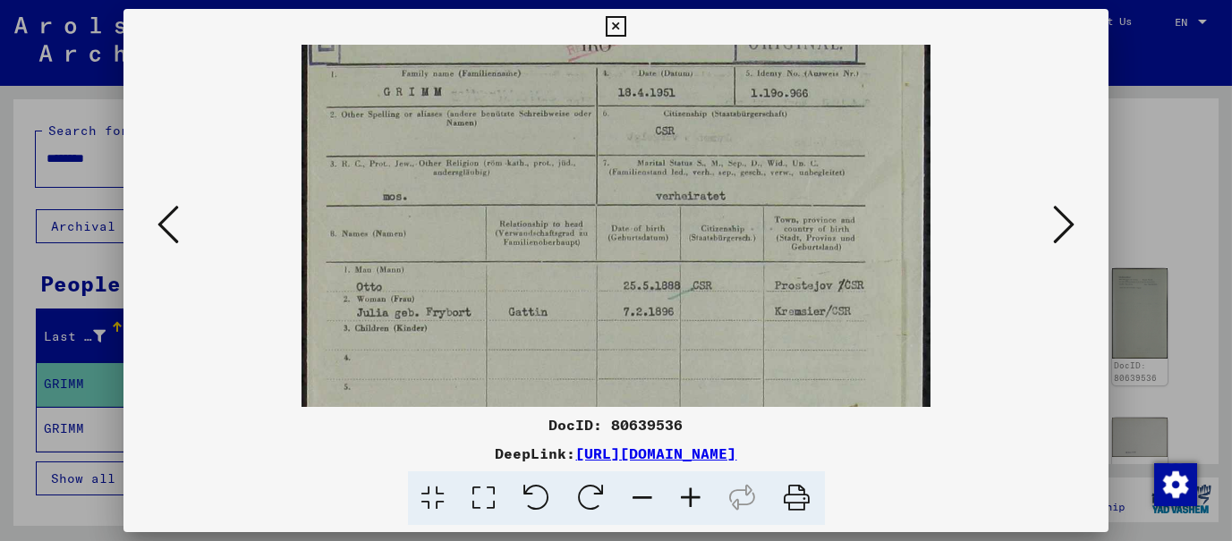
drag, startPoint x: 523, startPoint y: 289, endPoint x: 522, endPoint y: 260, distance: 28.6
click at [522, 260] on img at bounding box center [616, 415] width 630 height 988
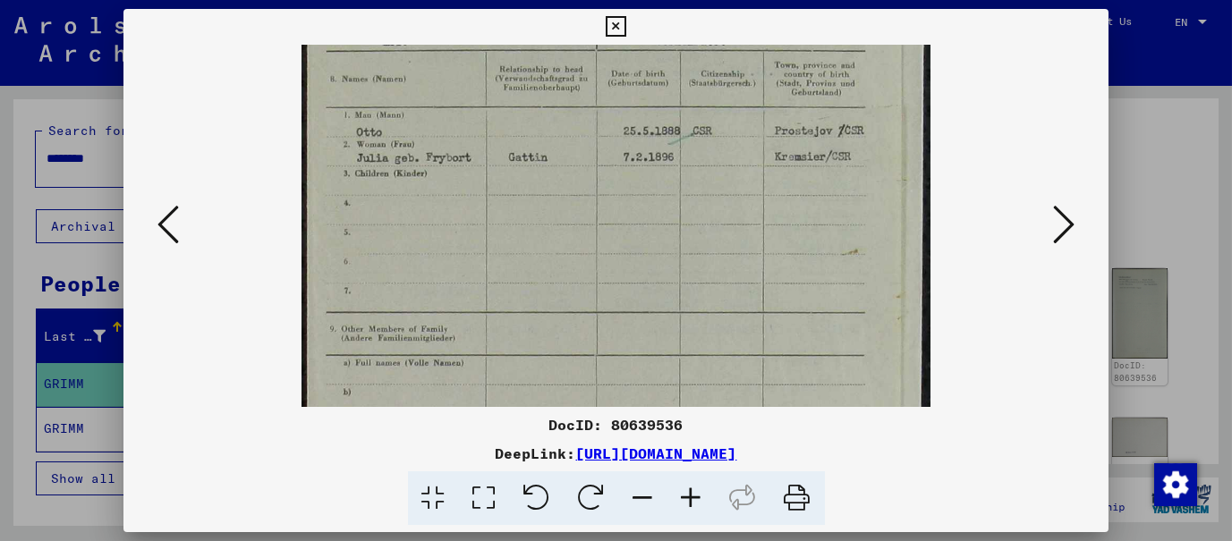
drag, startPoint x: 513, startPoint y: 286, endPoint x: 541, endPoint y: 131, distance: 157.2
click at [541, 131] on img at bounding box center [616, 261] width 630 height 988
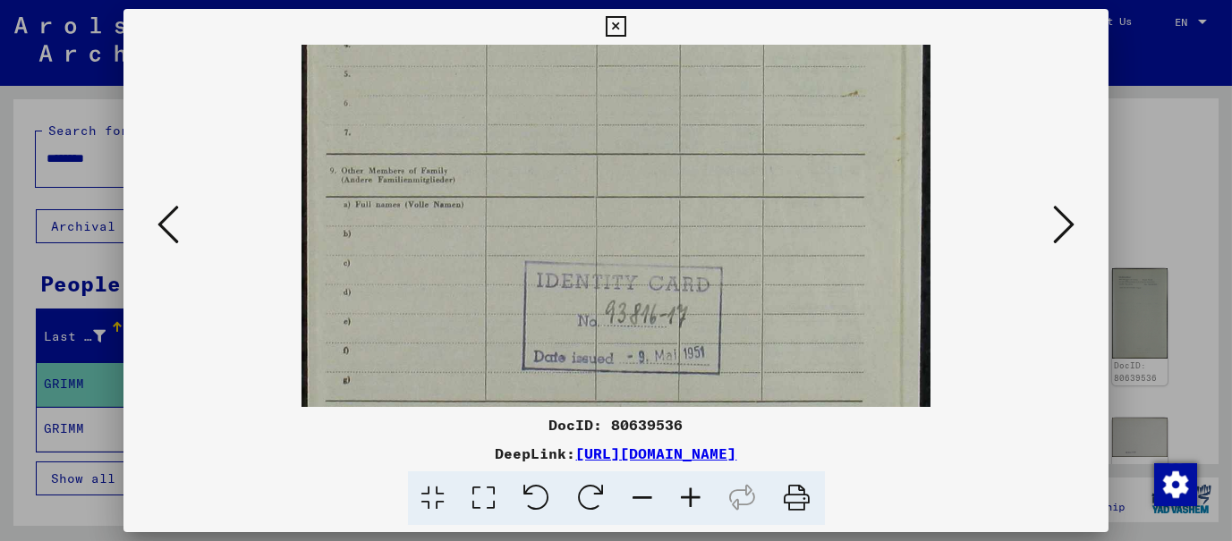
drag, startPoint x: 528, startPoint y: 286, endPoint x: 559, endPoint y: 126, distance: 163.1
click at [559, 126] on img at bounding box center [616, 102] width 630 height 988
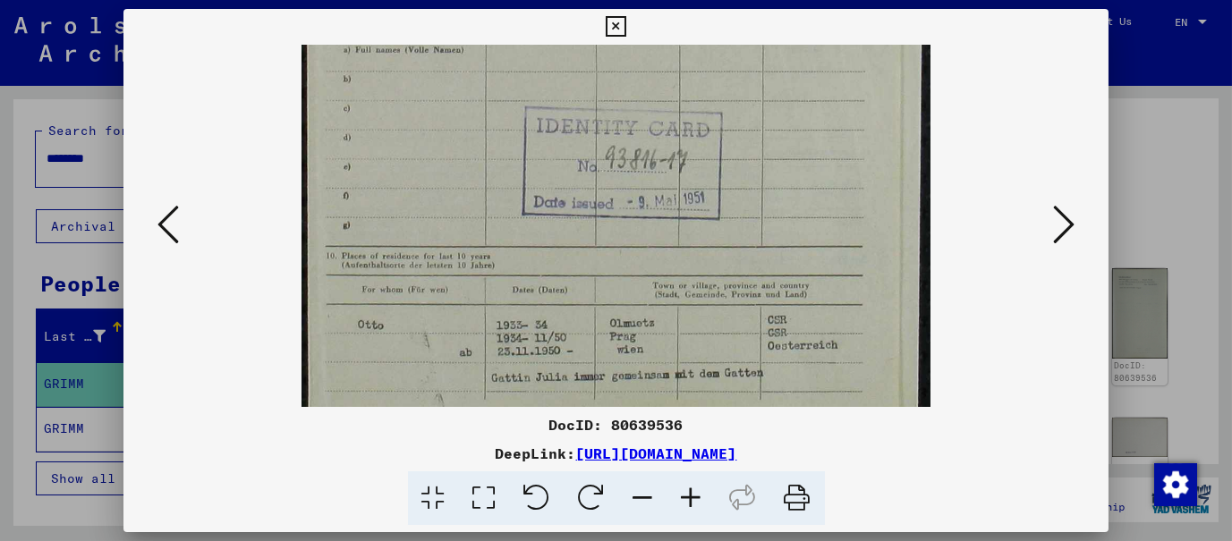
drag, startPoint x: 540, startPoint y: 272, endPoint x: 559, endPoint y: 117, distance: 155.9
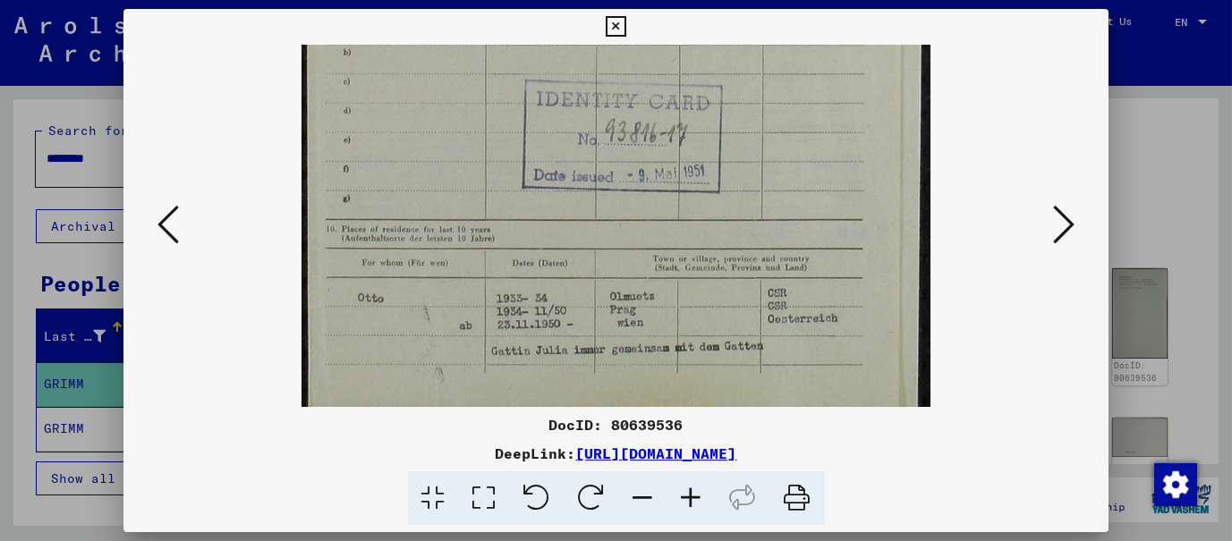
scroll to position [625, 0]
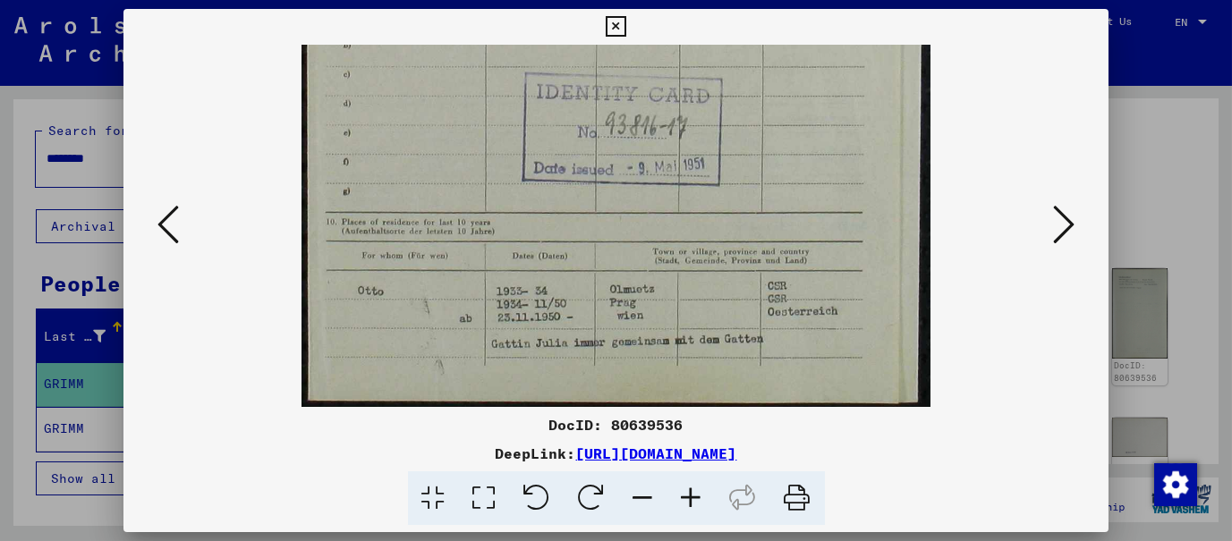
drag, startPoint x: 527, startPoint y: 286, endPoint x: 522, endPoint y: 243, distance: 43.2
click at [1065, 218] on icon at bounding box center [1063, 224] width 21 height 43
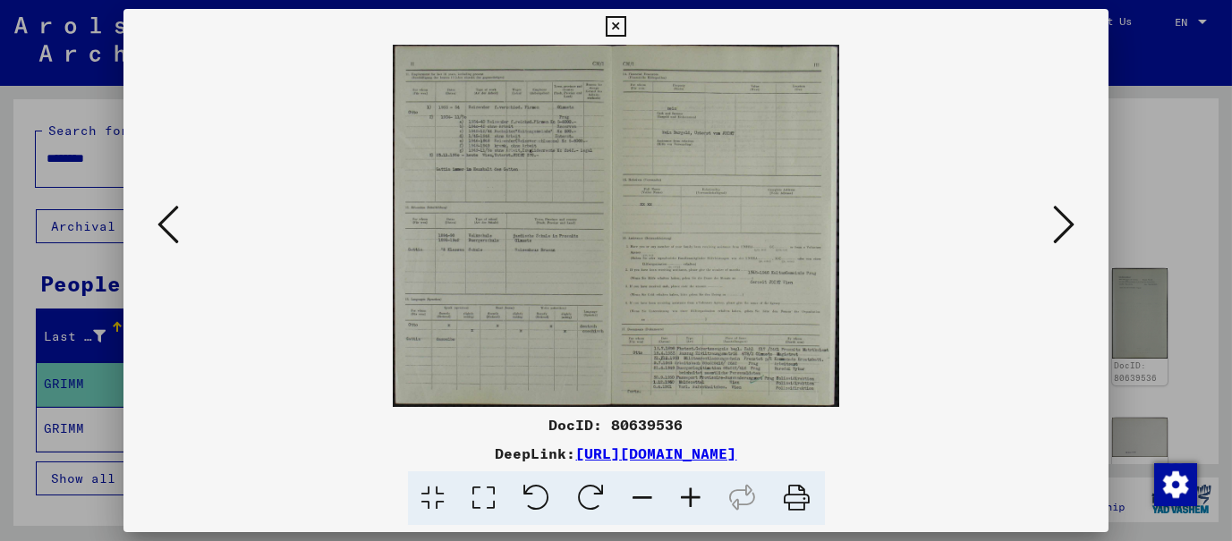
scroll to position [0, 0]
click at [692, 495] on icon at bounding box center [691, 498] width 48 height 55
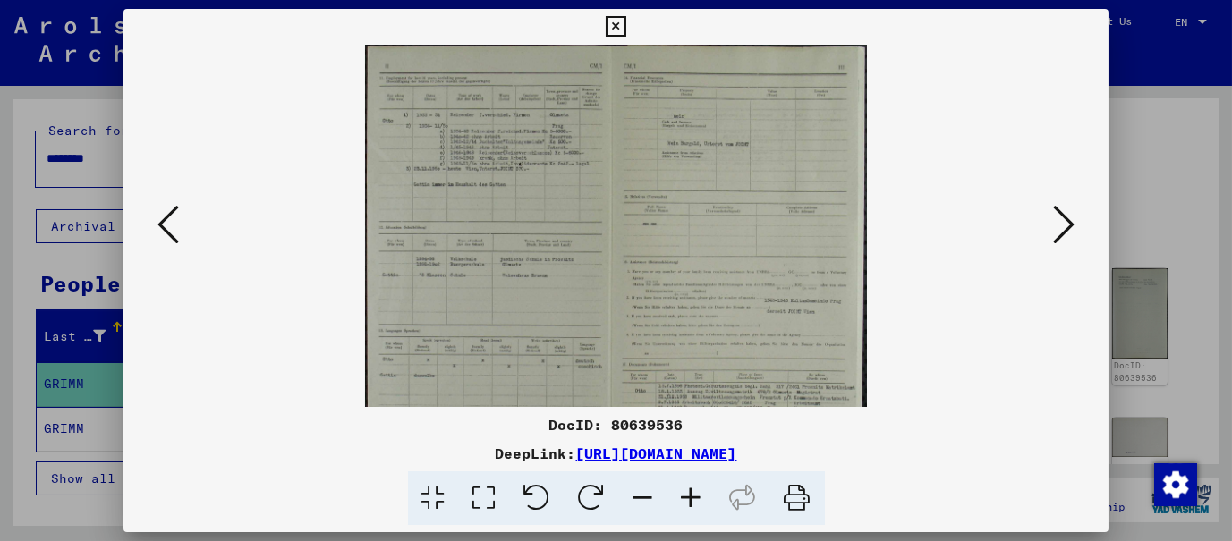
click at [692, 495] on icon at bounding box center [691, 498] width 48 height 55
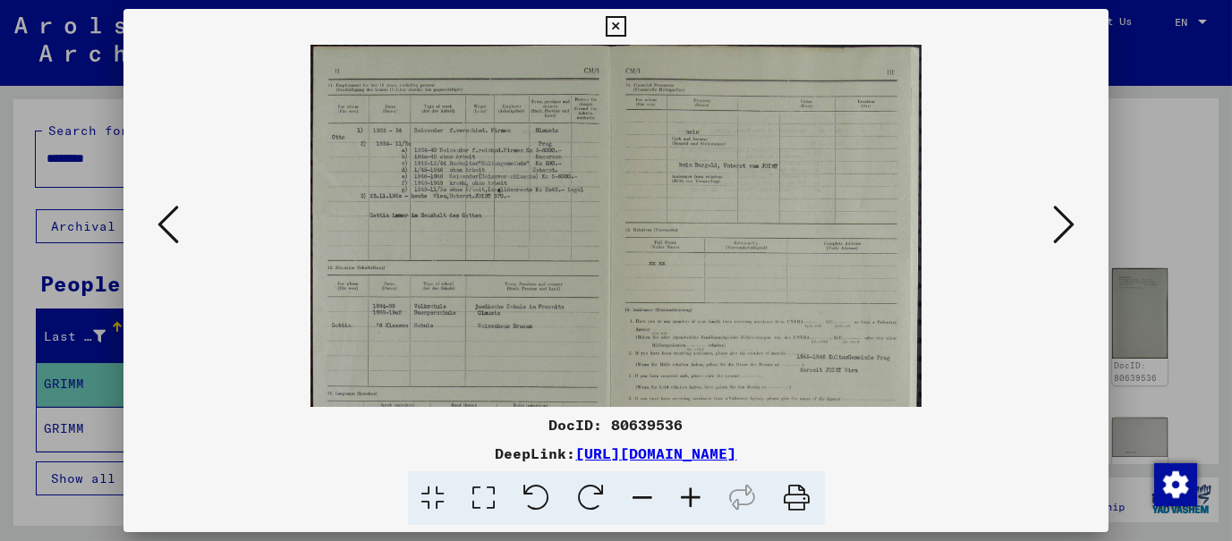
click at [692, 495] on icon at bounding box center [691, 498] width 48 height 55
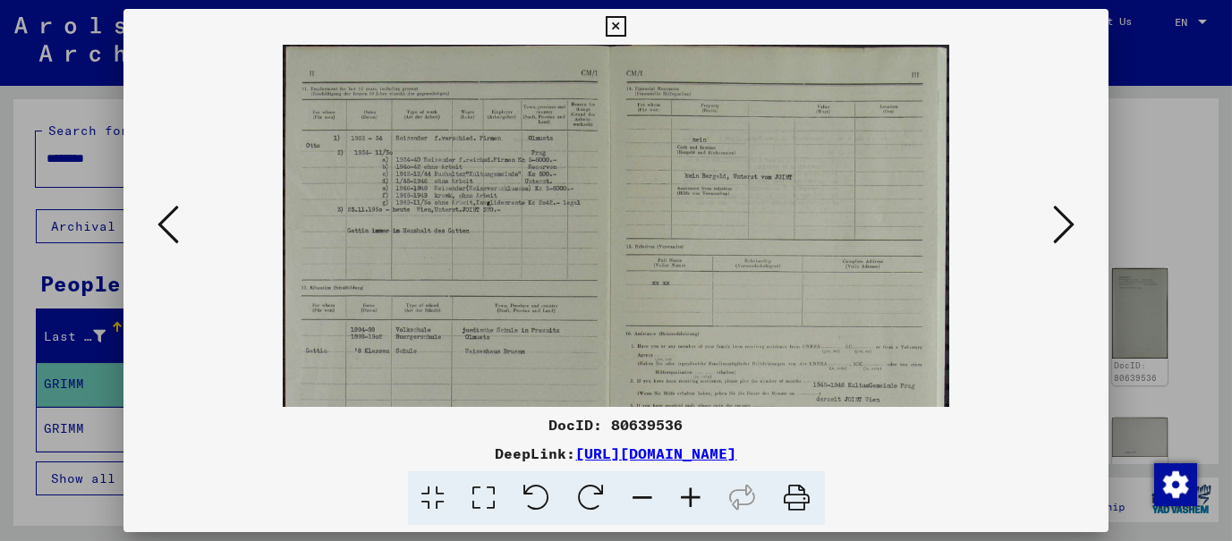
click at [692, 495] on icon at bounding box center [691, 498] width 48 height 55
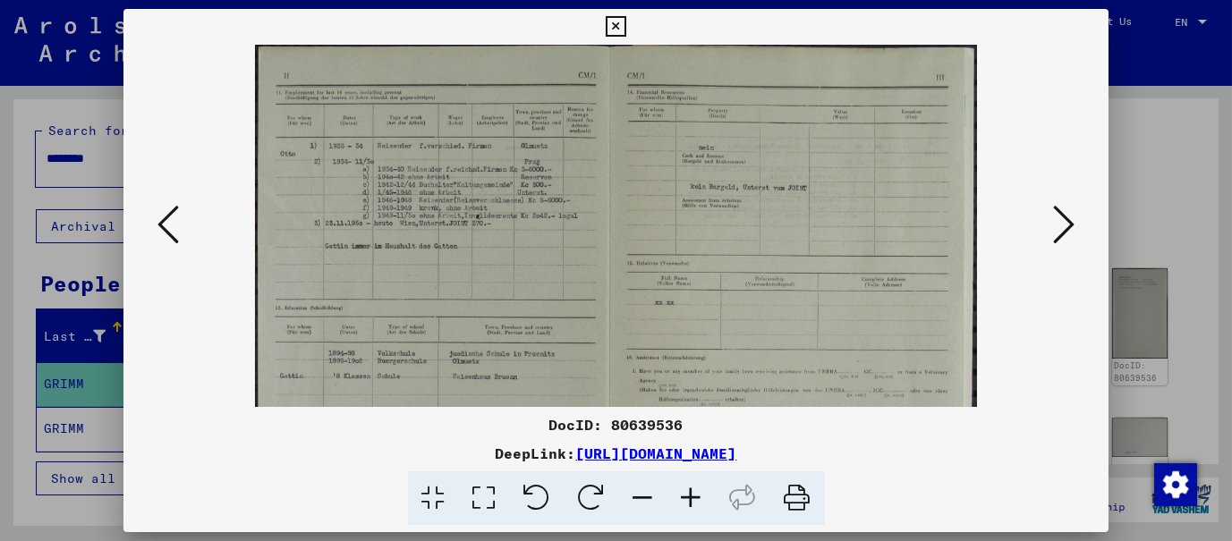
click at [692, 493] on icon at bounding box center [691, 498] width 48 height 55
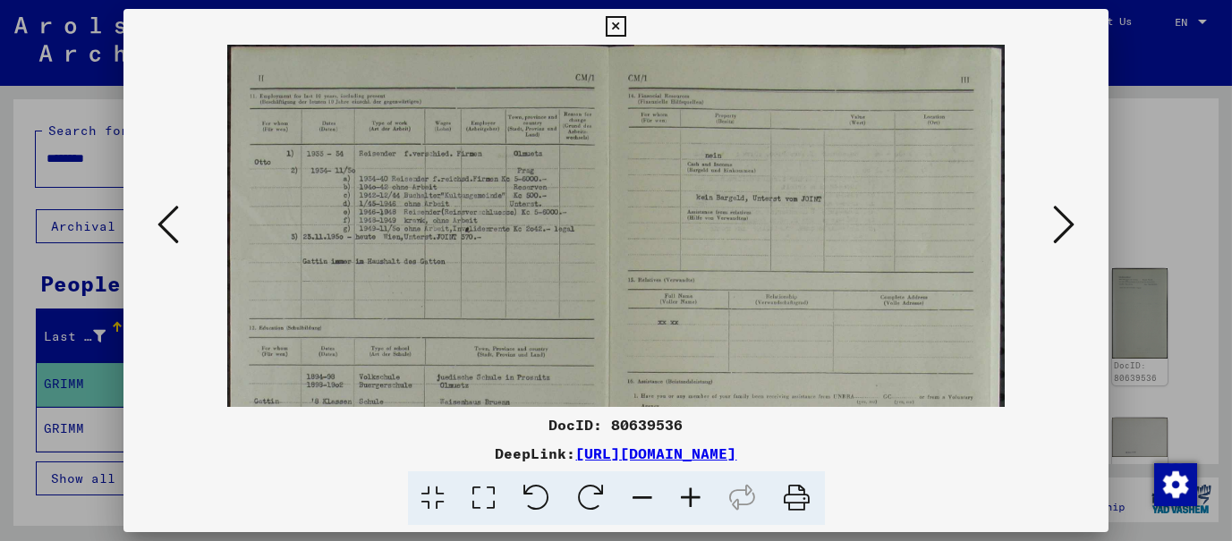
click at [692, 492] on icon at bounding box center [691, 498] width 48 height 55
click at [692, 491] on icon at bounding box center [691, 498] width 48 height 55
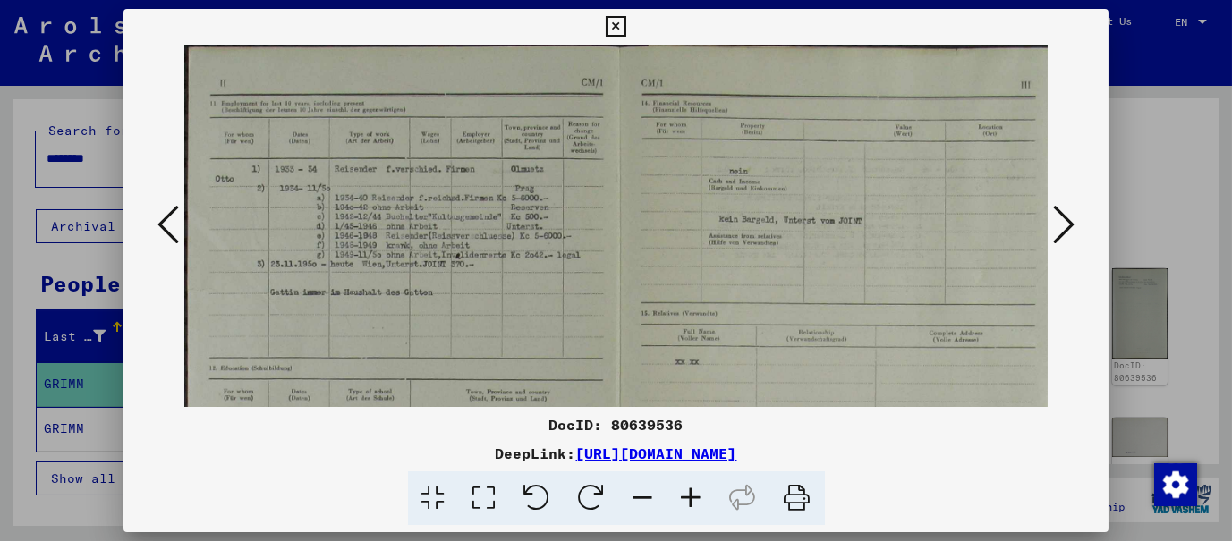
click at [692, 489] on icon at bounding box center [691, 498] width 48 height 55
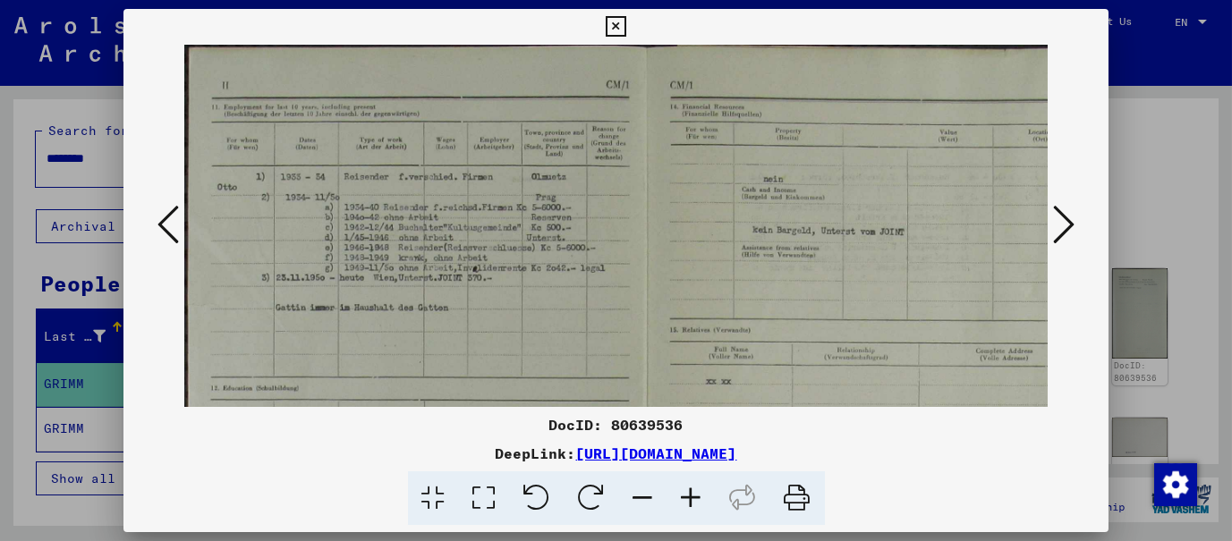
click at [692, 489] on icon at bounding box center [691, 498] width 48 height 55
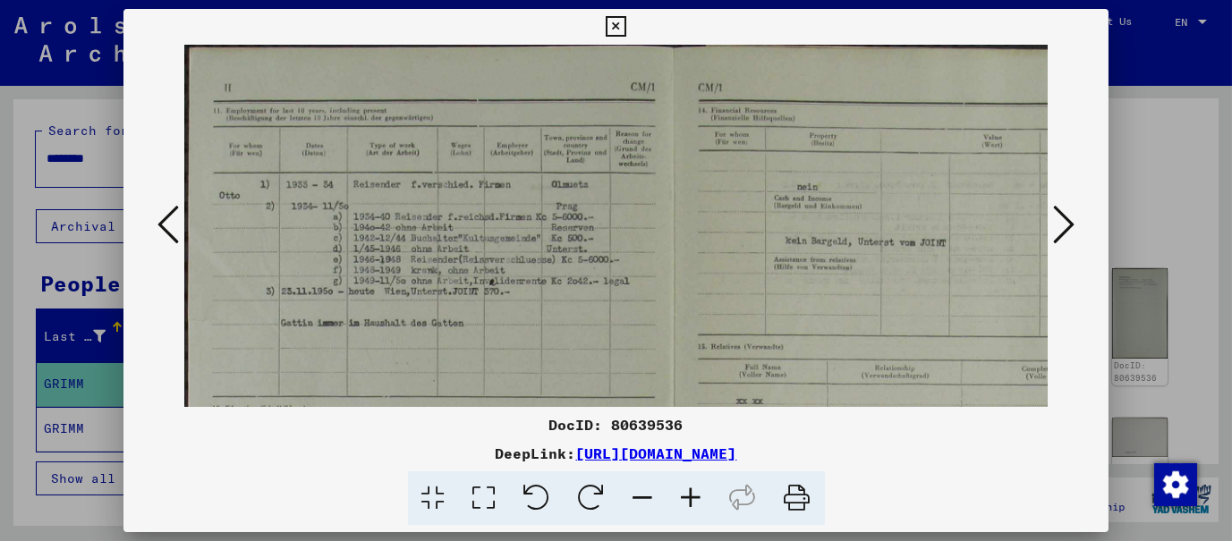
click at [692, 489] on icon at bounding box center [691, 498] width 48 height 55
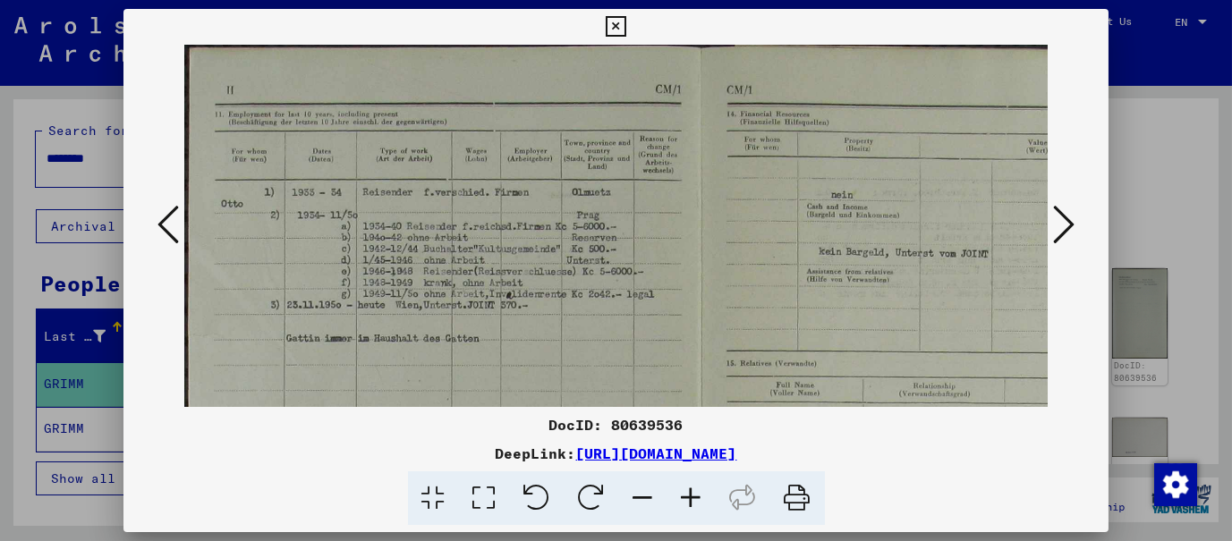
click at [692, 489] on icon at bounding box center [691, 498] width 48 height 55
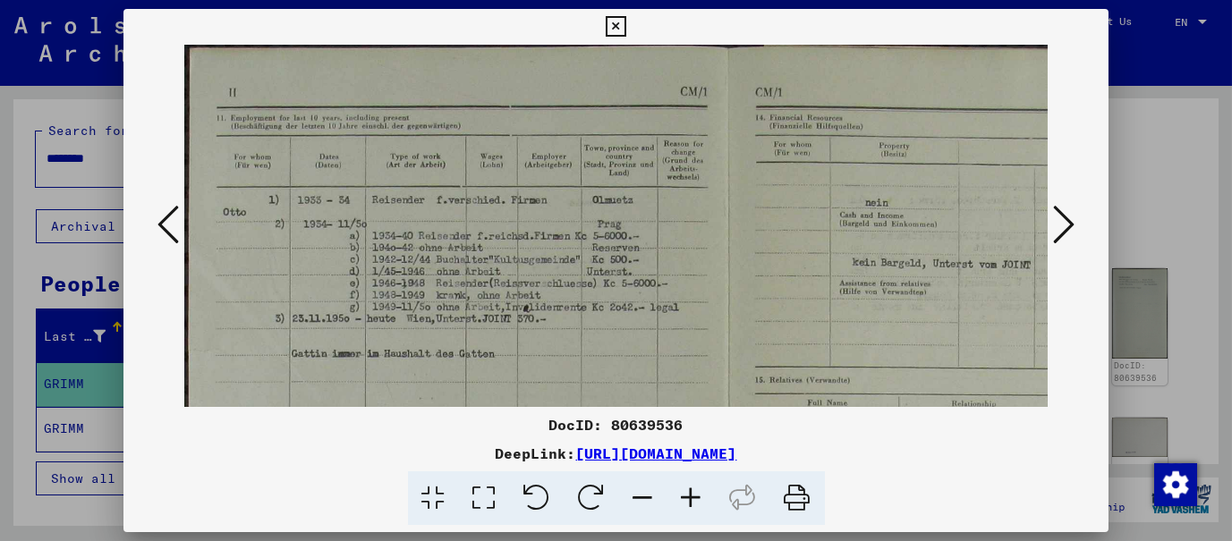
click at [692, 489] on icon at bounding box center [691, 498] width 48 height 55
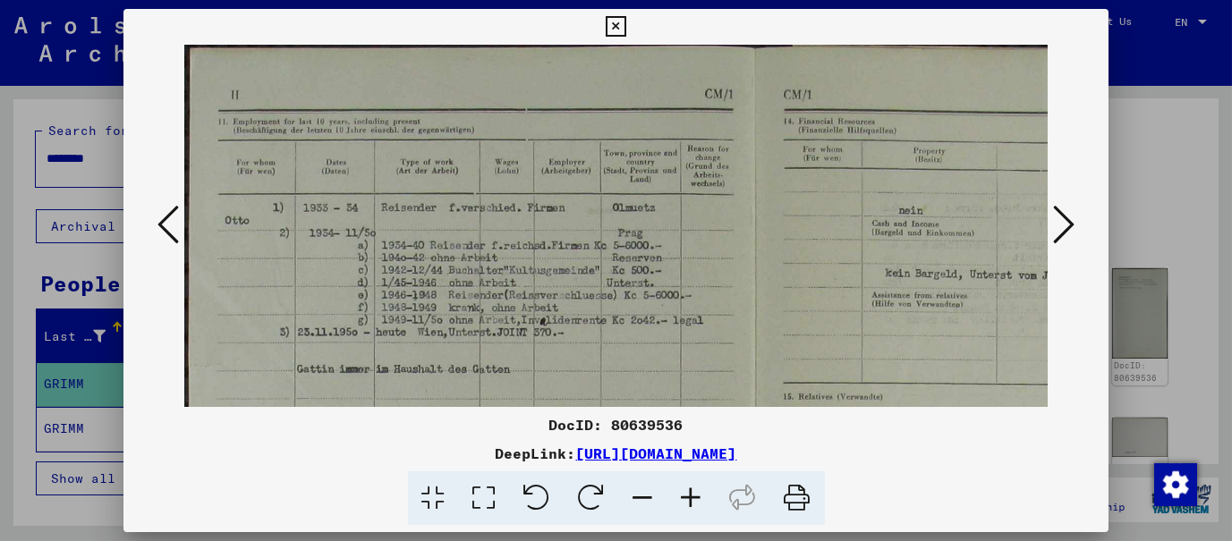
click at [692, 489] on icon at bounding box center [691, 498] width 48 height 55
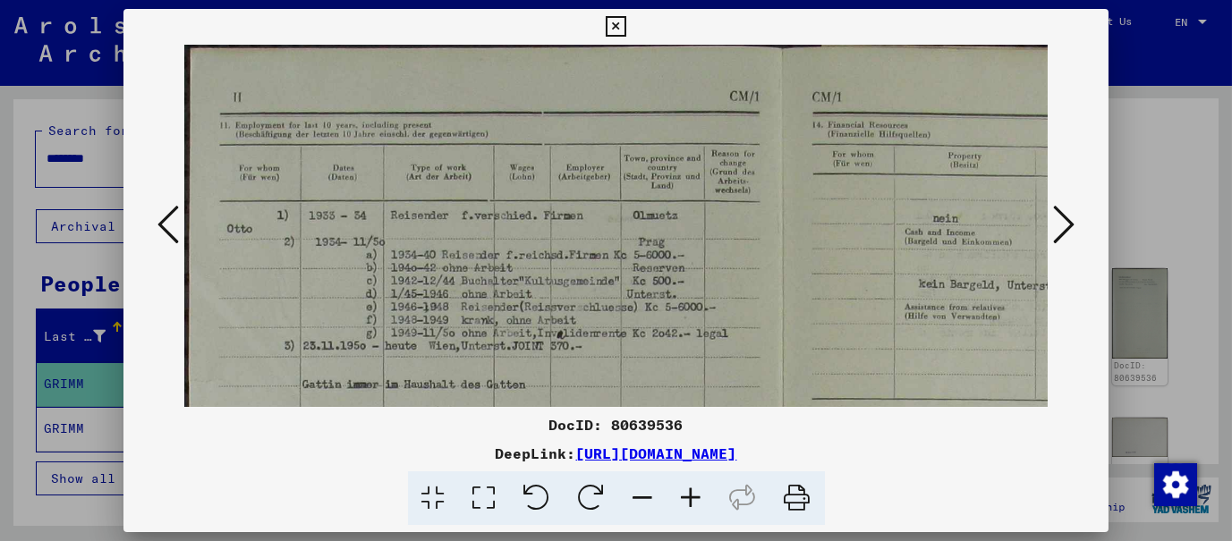
scroll to position [4, 1]
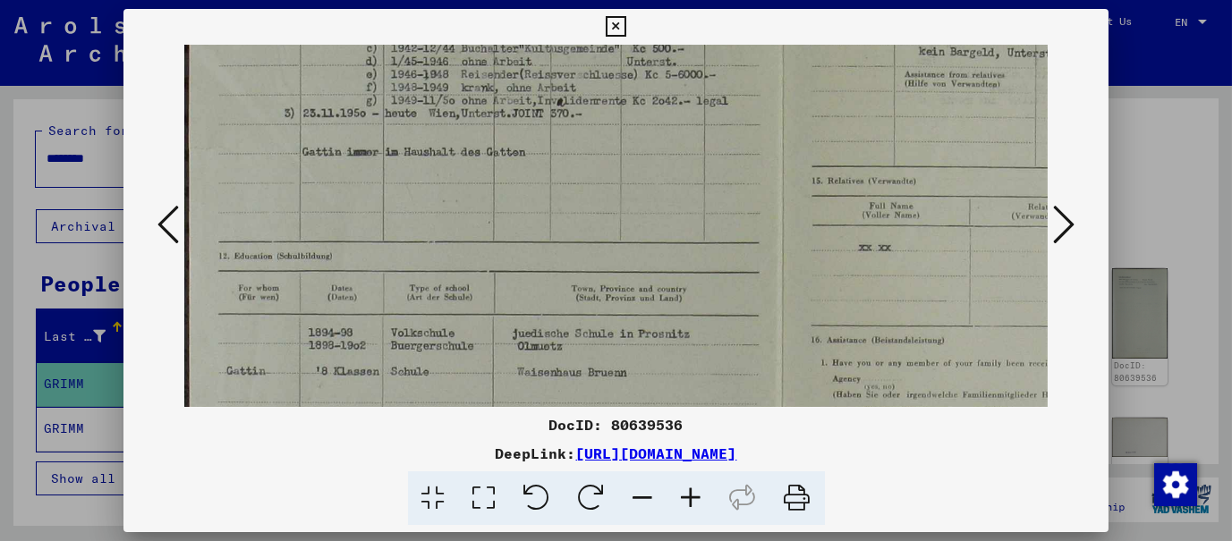
drag, startPoint x: 463, startPoint y: 347, endPoint x: 512, endPoint y: 107, distance: 244.5
click at [511, 108] on img at bounding box center [792, 306] width 1217 height 988
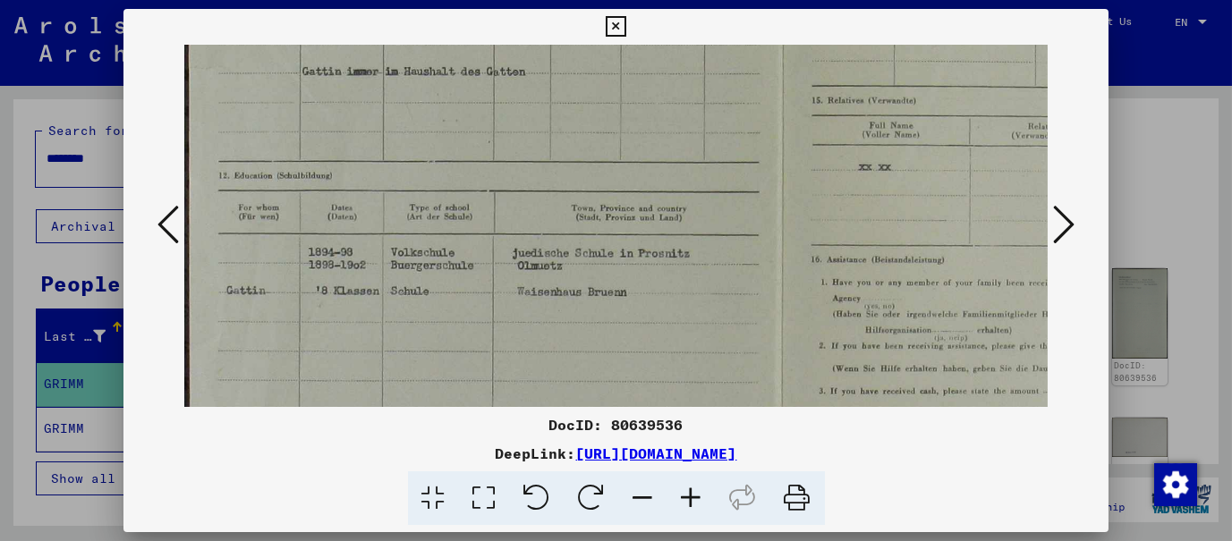
scroll to position [317, 0]
drag, startPoint x: 504, startPoint y: 310, endPoint x: 555, endPoint y: 228, distance: 96.3
click at [555, 228] on img at bounding box center [792, 222] width 1217 height 988
click at [1059, 219] on icon at bounding box center [1063, 224] width 21 height 43
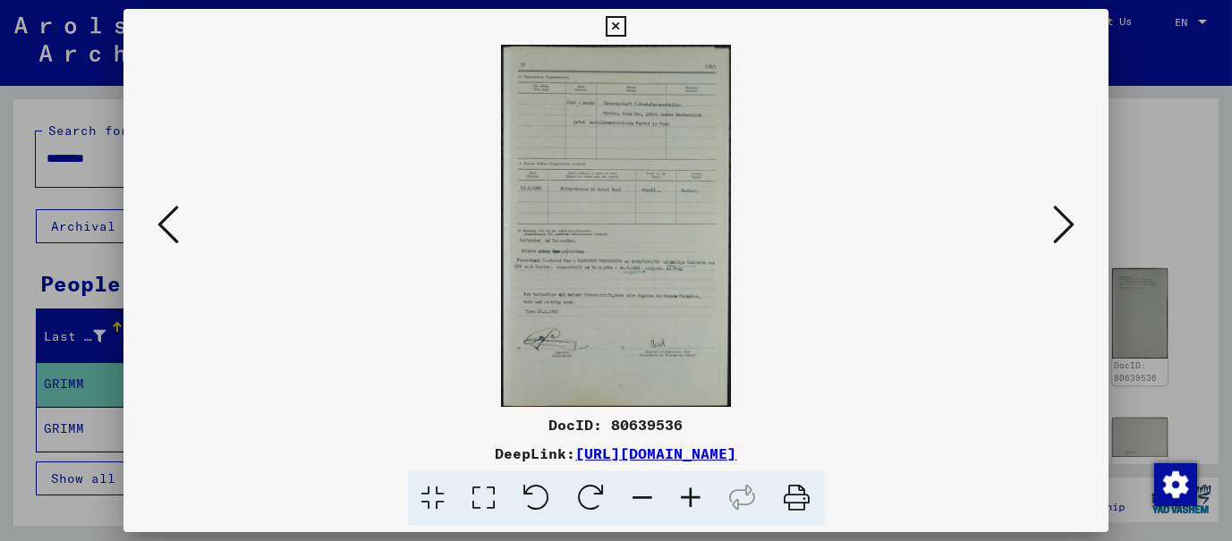
scroll to position [0, 0]
click at [1059, 219] on icon at bounding box center [1063, 224] width 21 height 43
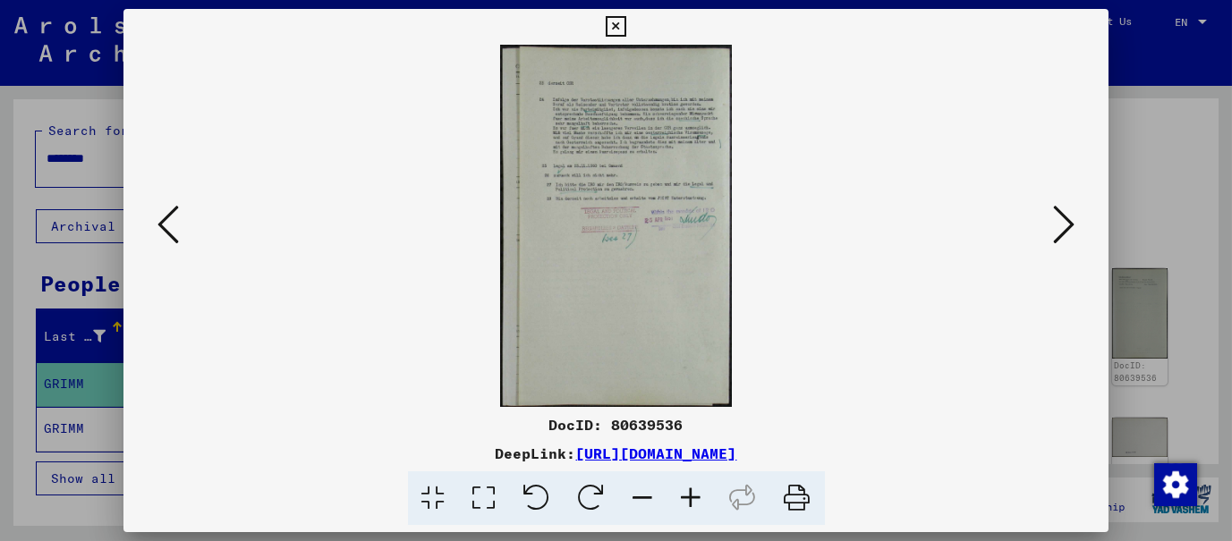
click at [1059, 219] on icon at bounding box center [1063, 224] width 21 height 43
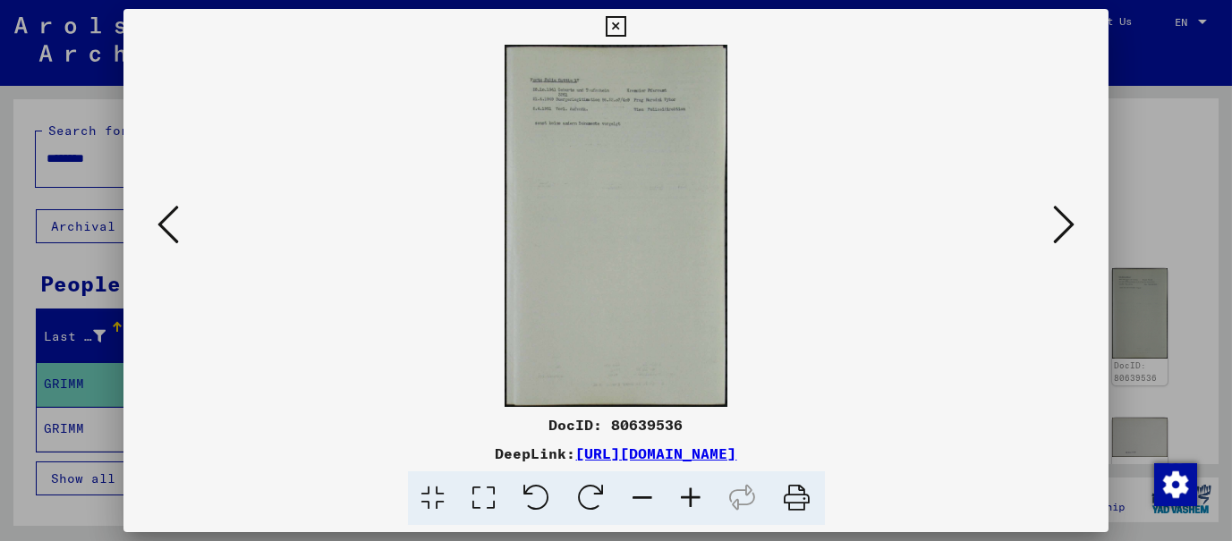
click at [1059, 219] on icon at bounding box center [1063, 224] width 21 height 43
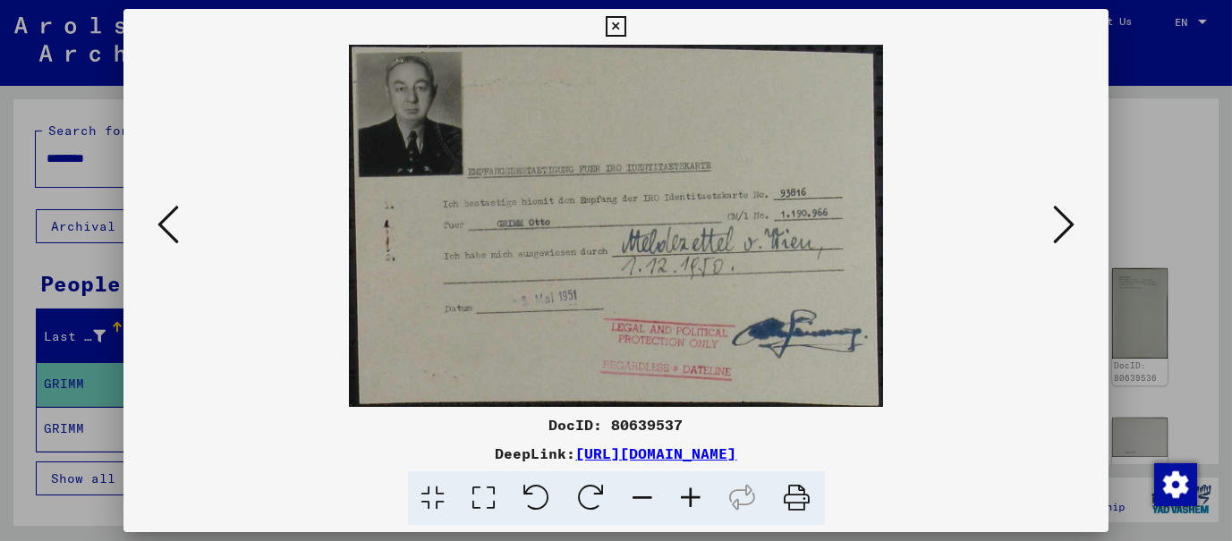
click at [687, 500] on icon at bounding box center [691, 498] width 48 height 55
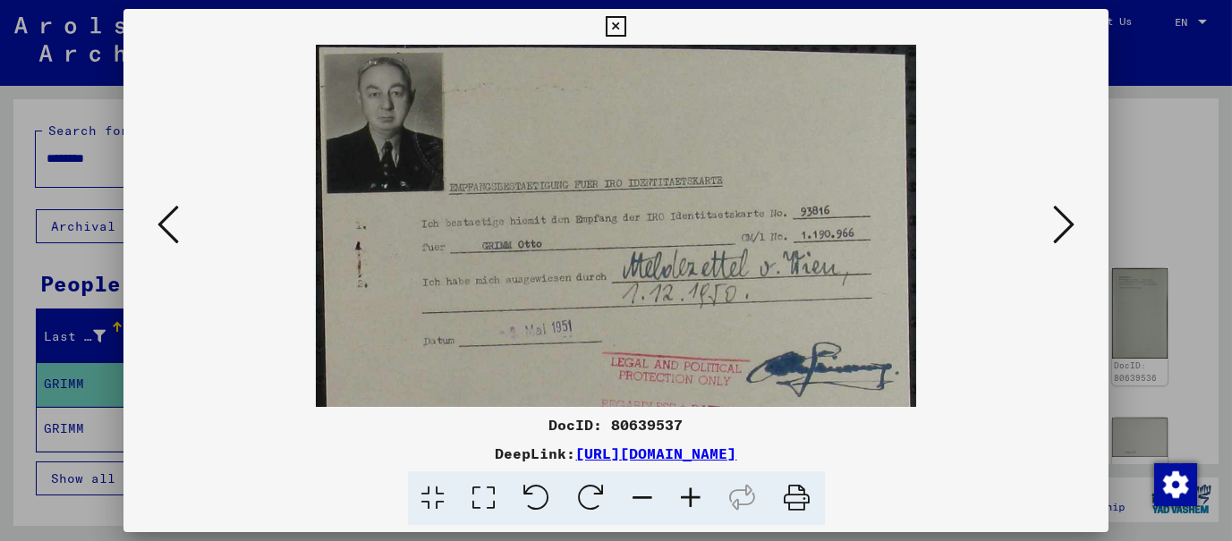
click at [687, 500] on icon at bounding box center [691, 498] width 48 height 55
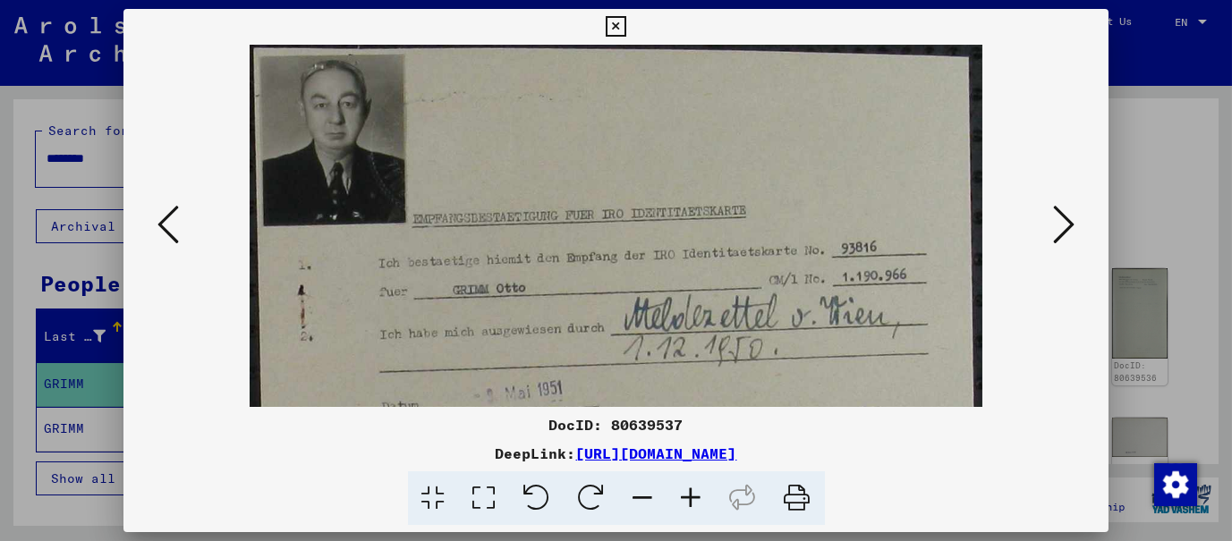
click at [687, 500] on icon at bounding box center [691, 498] width 48 height 55
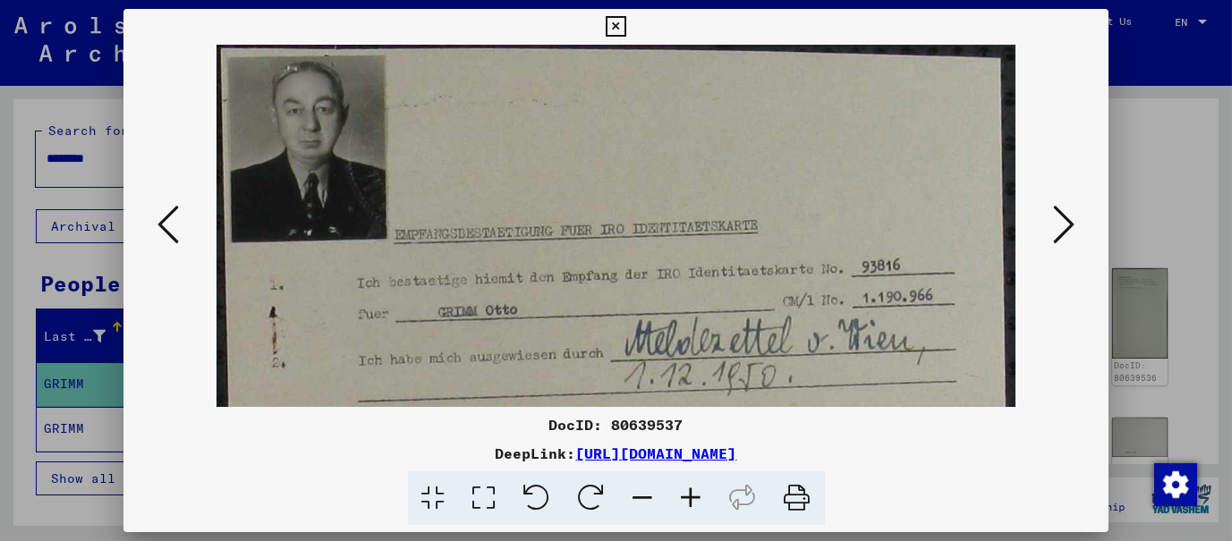
click at [687, 500] on icon at bounding box center [691, 498] width 48 height 55
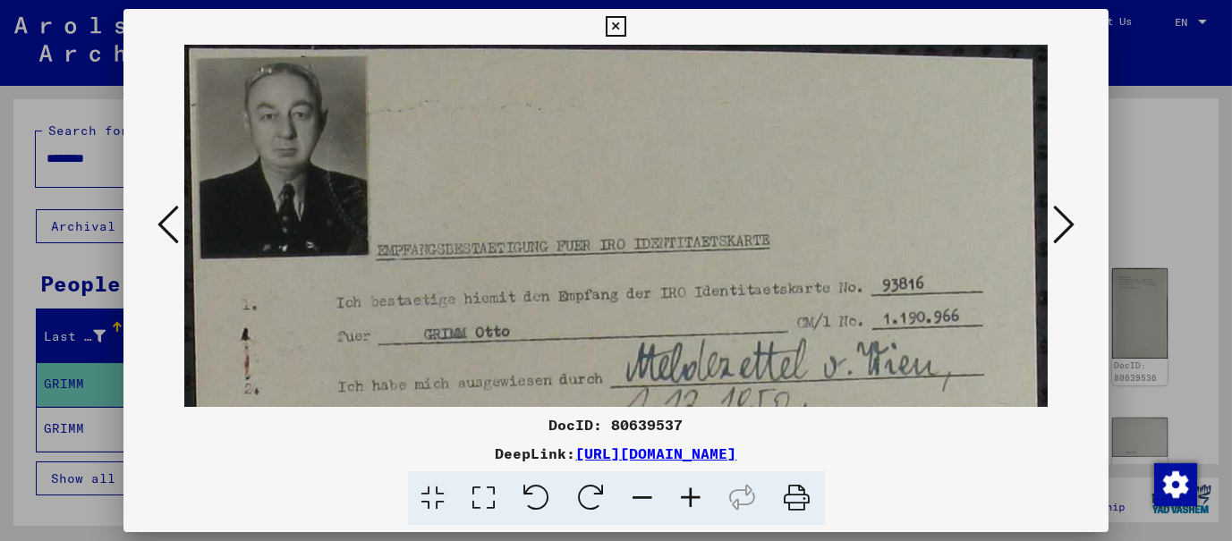
drag, startPoint x: 523, startPoint y: 239, endPoint x: 703, endPoint y: 268, distance: 182.2
click at [703, 268] on img at bounding box center [616, 338] width 865 height 586
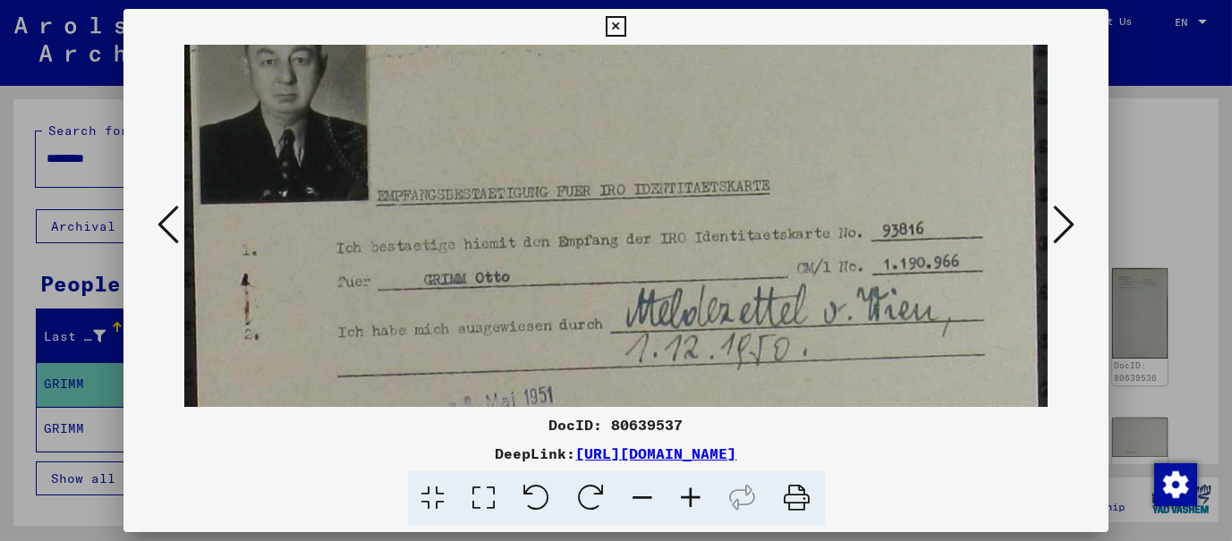
scroll to position [81, 0]
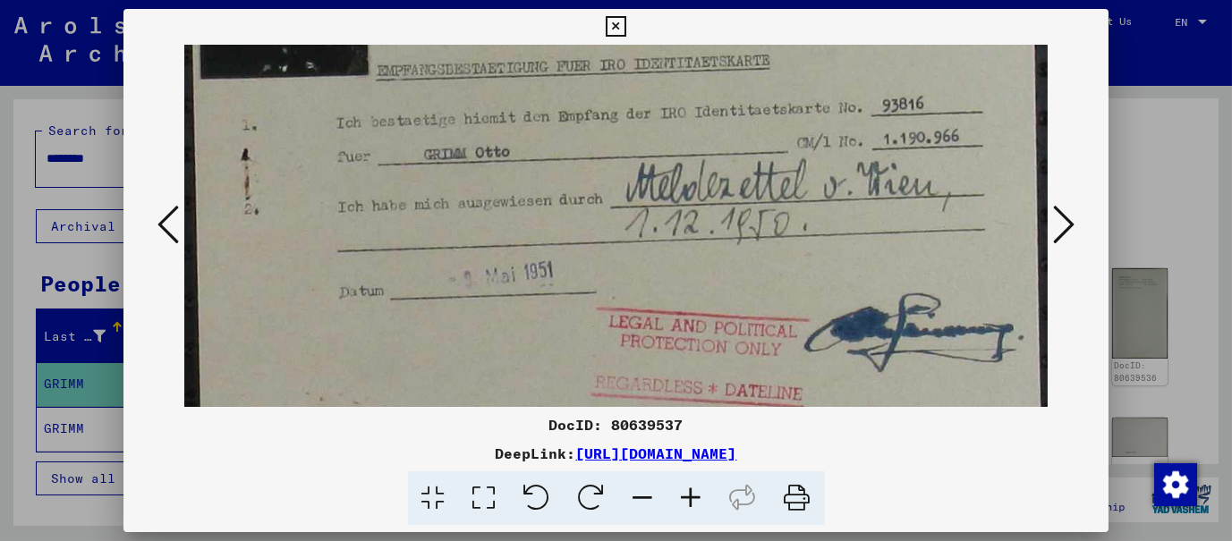
drag, startPoint x: 568, startPoint y: 266, endPoint x: 606, endPoint y: 78, distance: 191.6
click at [606, 78] on img at bounding box center [616, 156] width 865 height 586
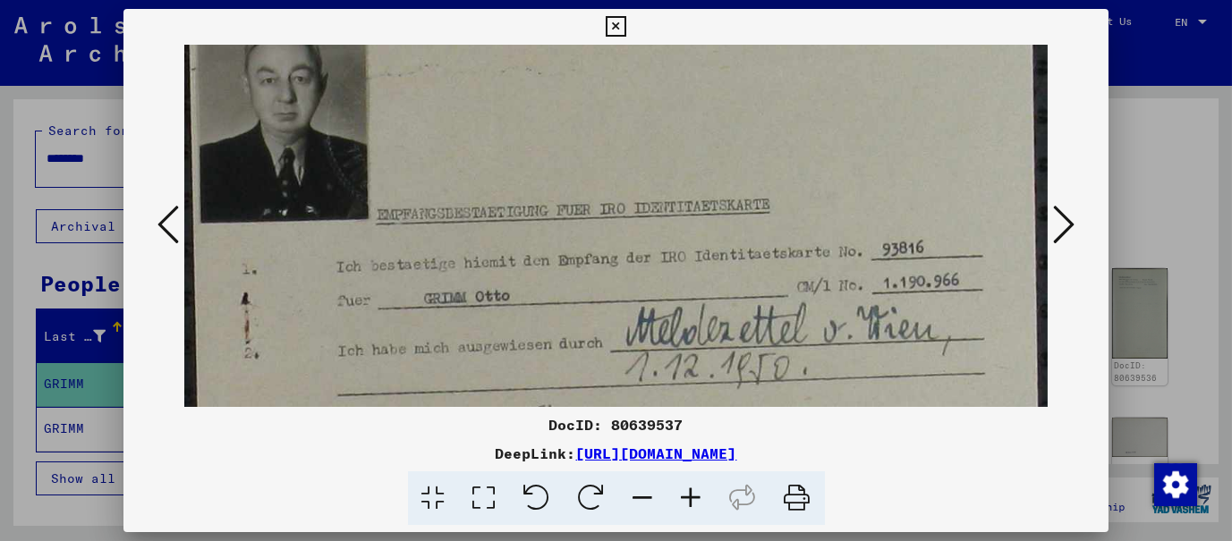
drag, startPoint x: 608, startPoint y: 223, endPoint x: 593, endPoint y: 360, distance: 138.6
click at [593, 360] on img at bounding box center [616, 302] width 865 height 586
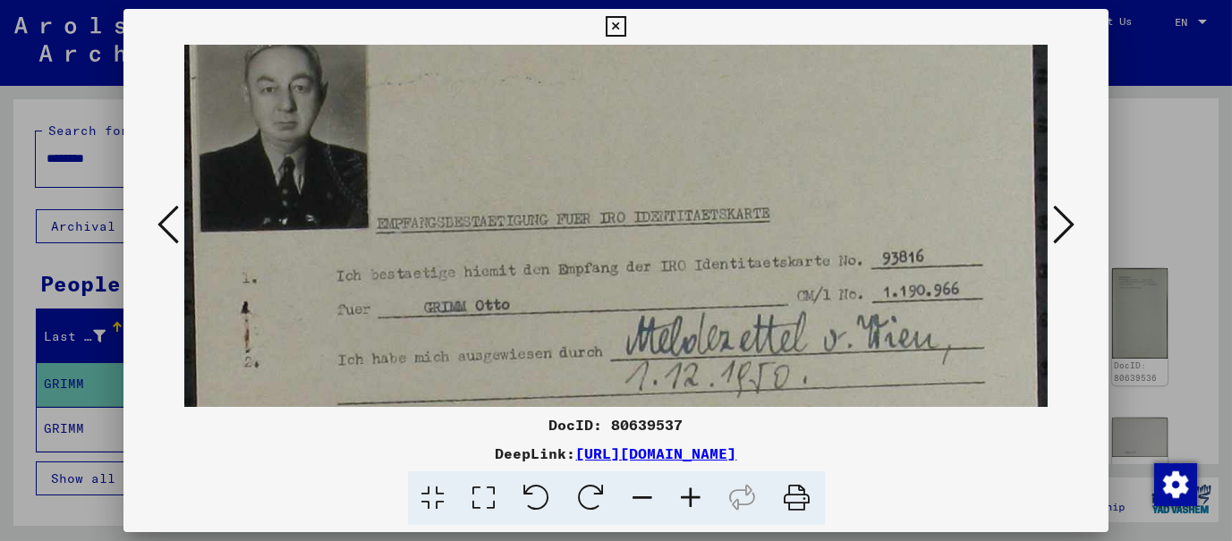
scroll to position [0, 0]
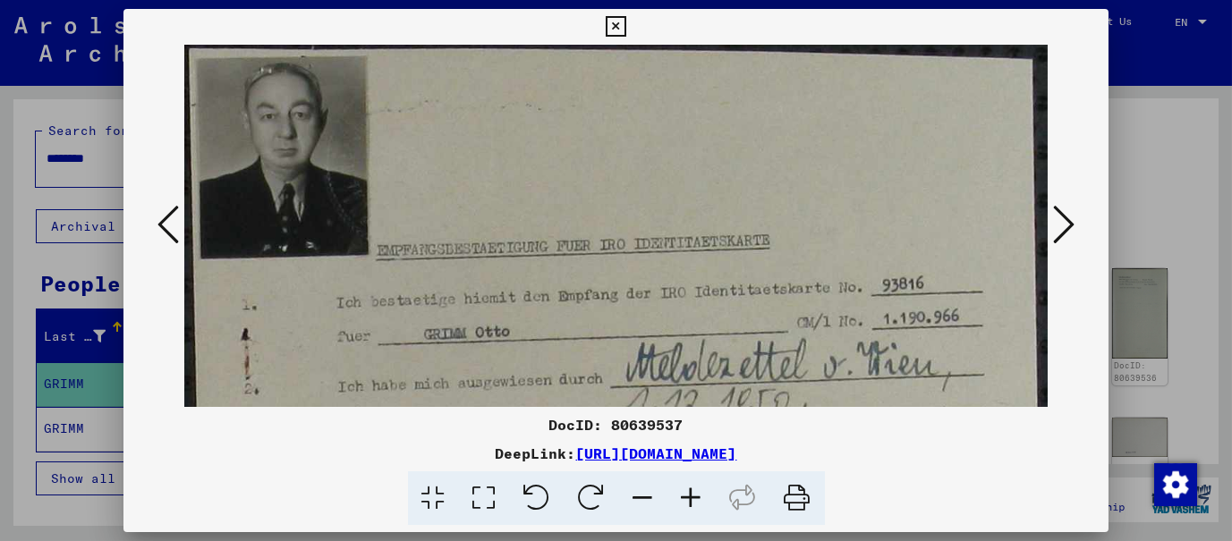
drag, startPoint x: 504, startPoint y: 234, endPoint x: 507, endPoint y: 326, distance: 92.2
click at [507, 326] on img at bounding box center [616, 338] width 865 height 586
click at [1059, 214] on icon at bounding box center [1063, 224] width 21 height 43
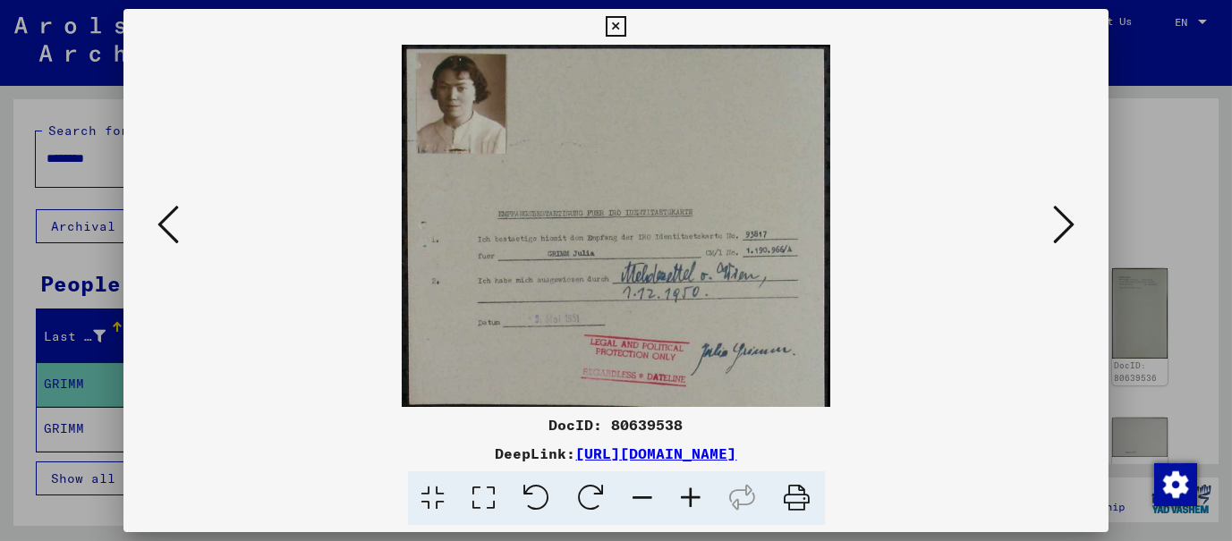
click at [1058, 214] on icon at bounding box center [1063, 224] width 21 height 43
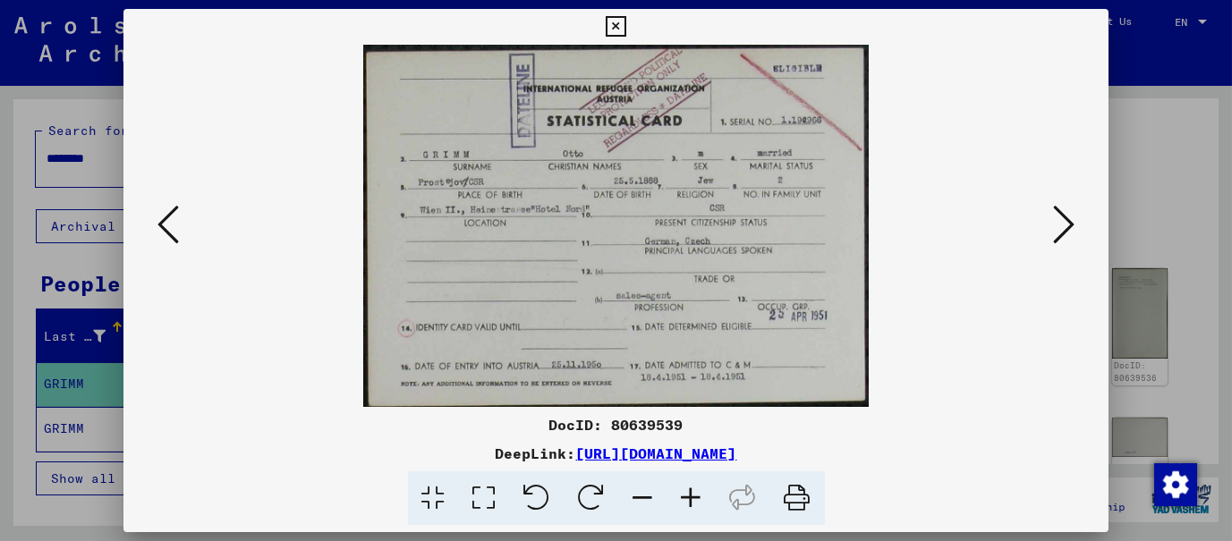
click at [1058, 214] on icon at bounding box center [1063, 224] width 21 height 43
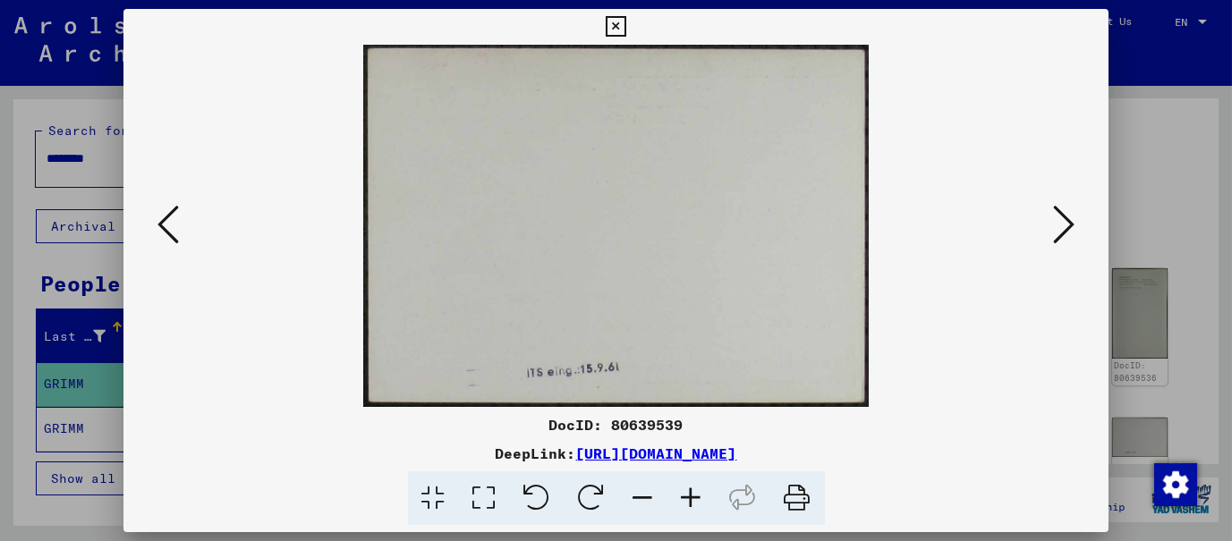
click at [1058, 214] on icon at bounding box center [1063, 224] width 21 height 43
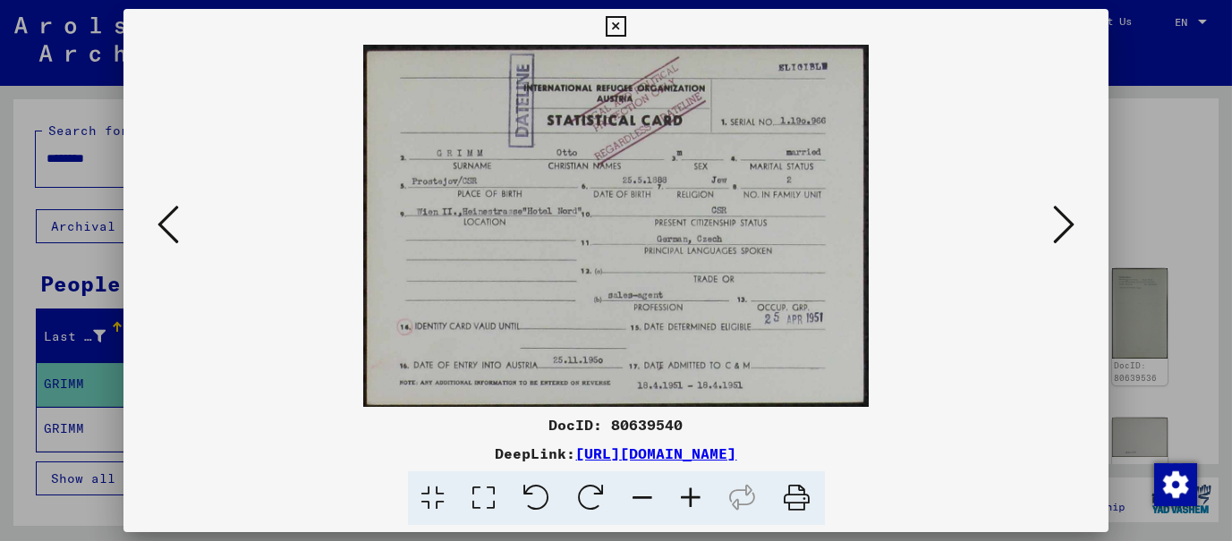
click at [1061, 227] on icon at bounding box center [1063, 224] width 21 height 43
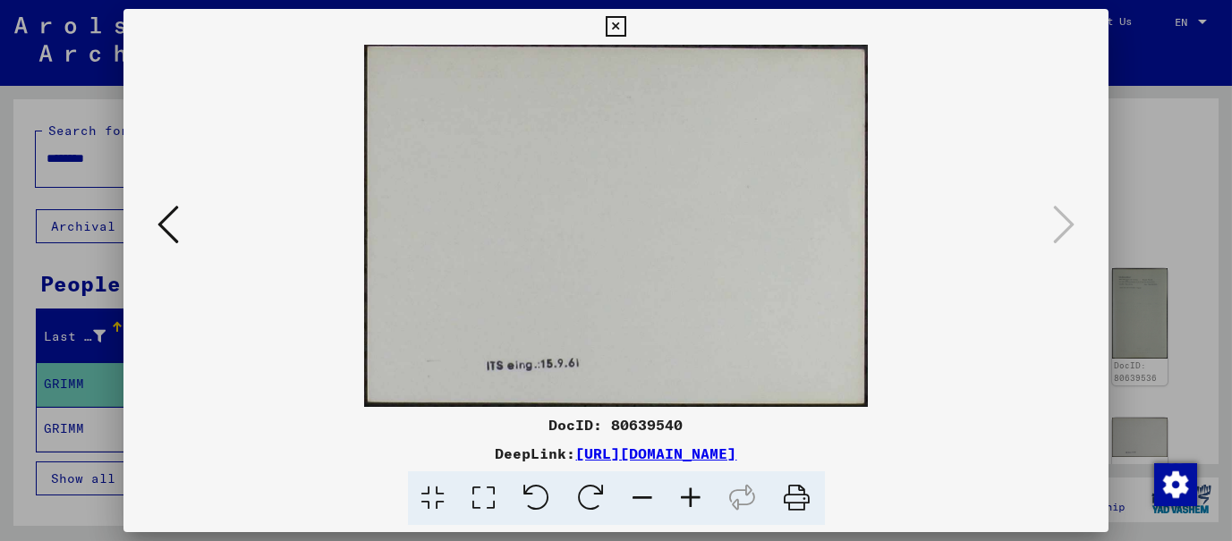
click at [616, 25] on icon at bounding box center [616, 26] width 21 height 21
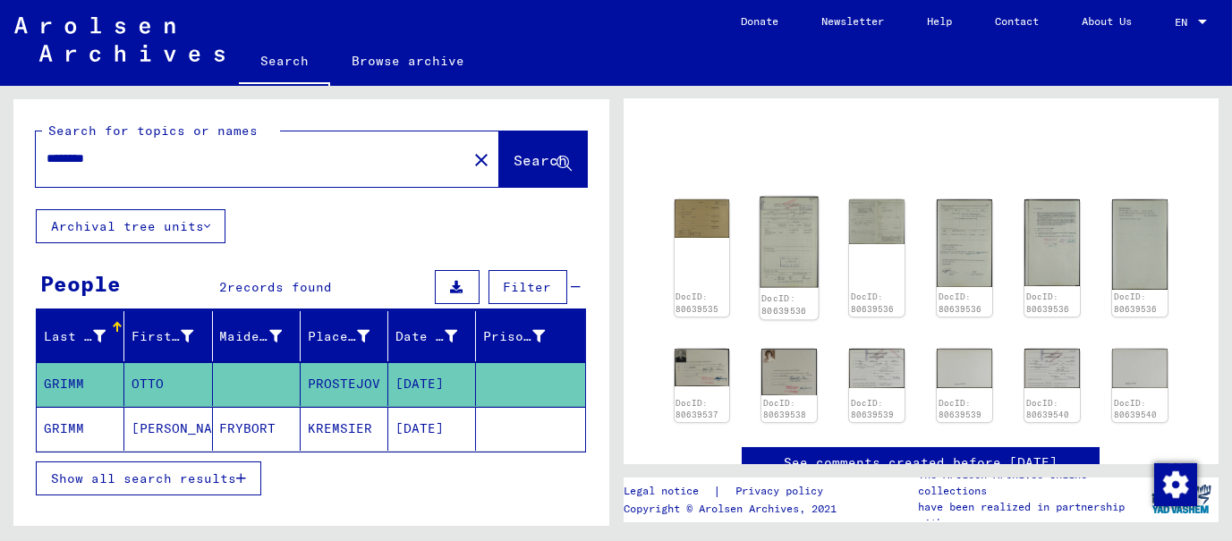
scroll to position [146, 0]
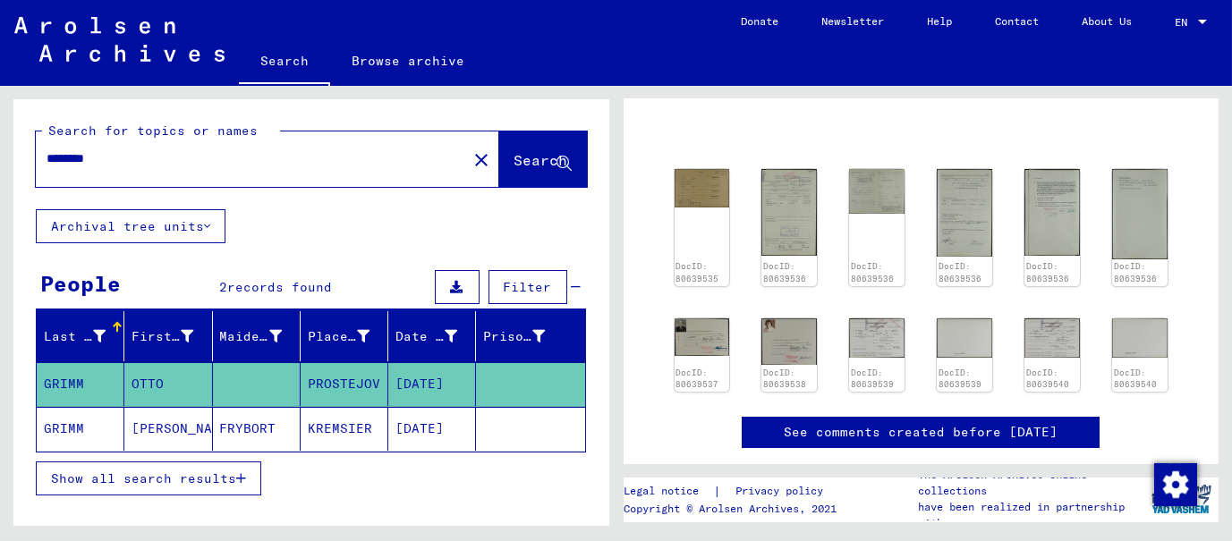
click at [416, 428] on mat-cell "[DATE]" at bounding box center [432, 429] width 88 height 44
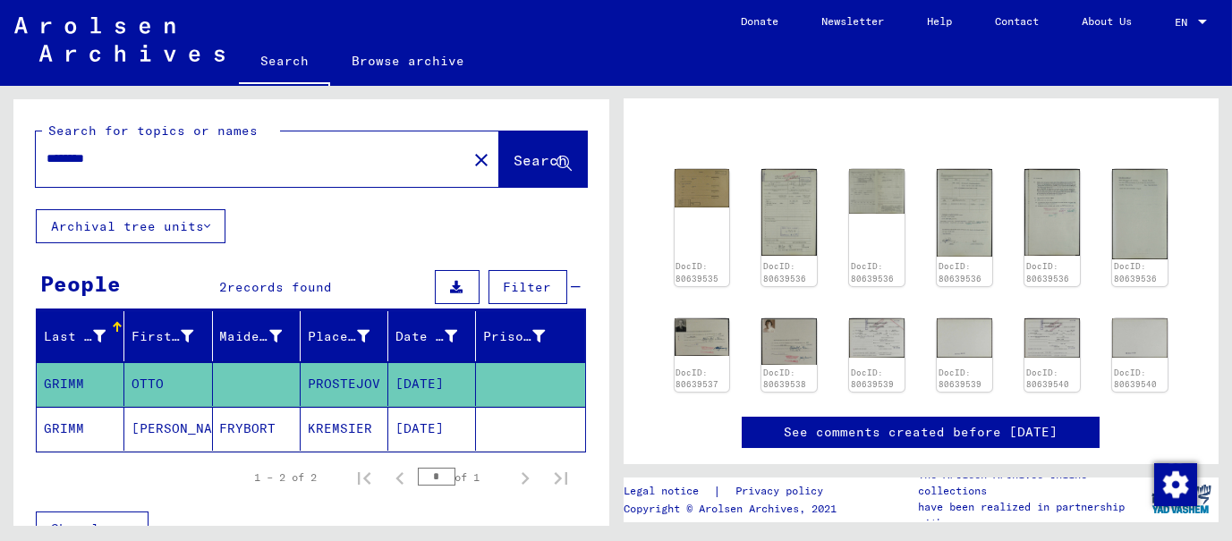
click at [416, 428] on mat-cell "[DATE]" at bounding box center [432, 429] width 88 height 44
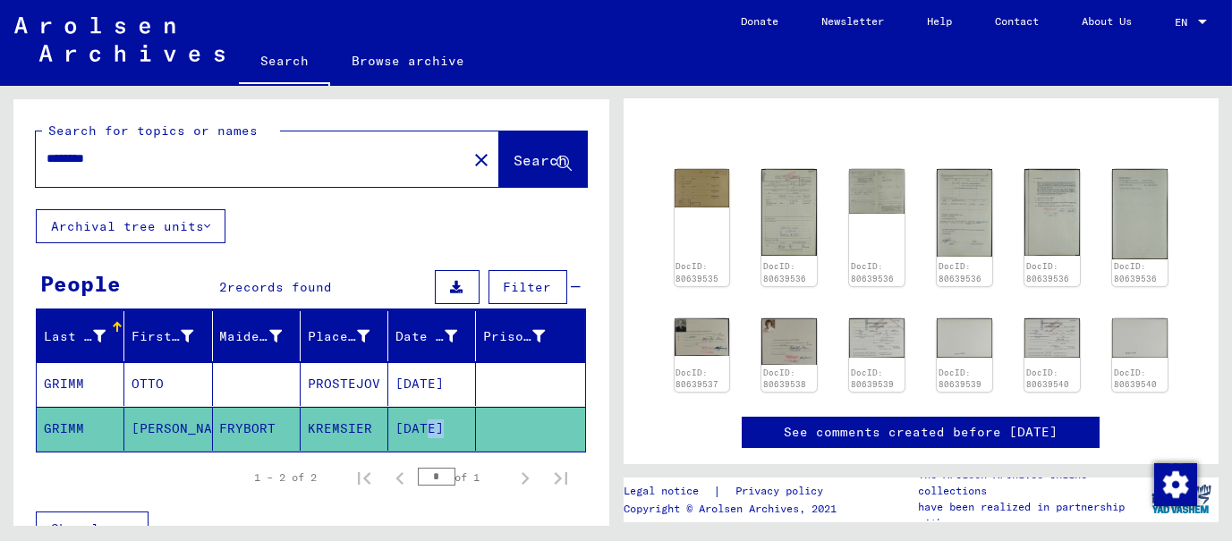
click at [416, 428] on mat-cell "[DATE]" at bounding box center [432, 429] width 88 height 44
click at [373, 426] on mat-cell "KREMSIER" at bounding box center [345, 429] width 88 height 44
click at [373, 424] on mat-cell "KREMSIER" at bounding box center [345, 429] width 88 height 44
